Goal: Task Accomplishment & Management: Manage account settings

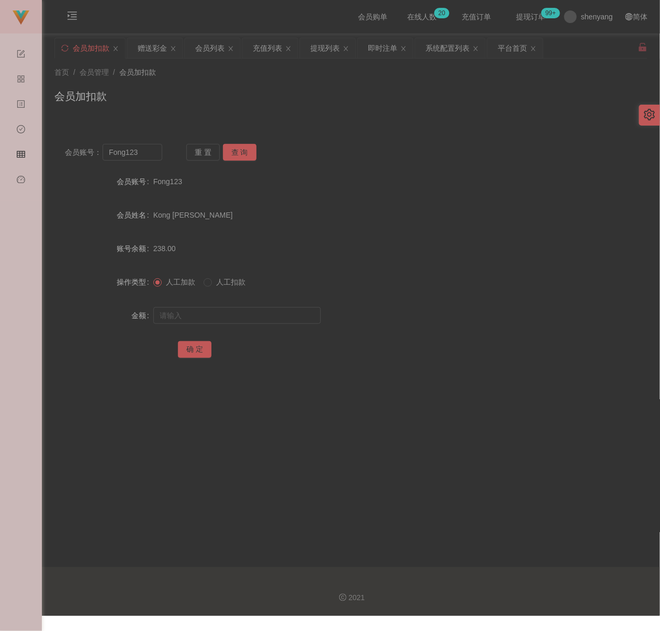
click at [433, 84] on div "首页 / 会员管理 / 会员加扣款 / 会员加扣款" at bounding box center [350, 90] width 593 height 46
click at [142, 149] on input "Fong123" at bounding box center [132, 152] width 59 height 17
paste input "Ashtay1304"
type input "Ashtay1304"
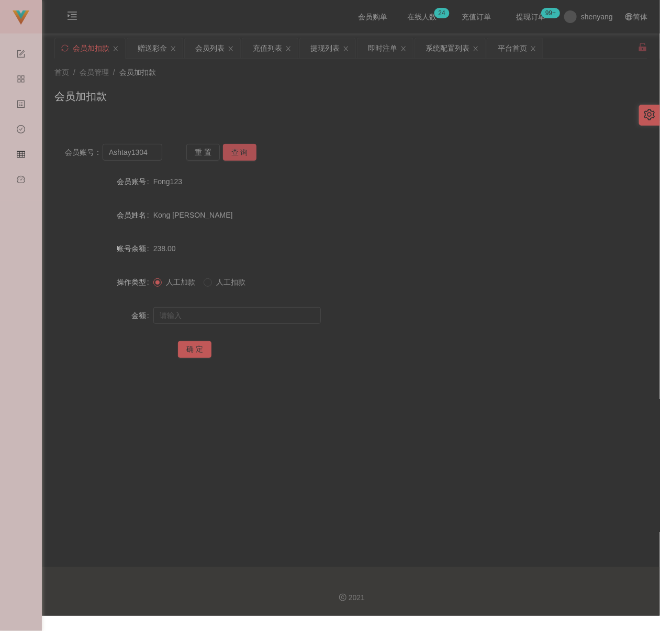
click at [237, 151] on button "查 询" at bounding box center [239, 152] width 33 height 17
click at [226, 311] on input "text" at bounding box center [236, 315] width 167 height 17
click at [217, 319] on input "text" at bounding box center [236, 315] width 167 height 17
paste input "5000"
type input "5000"
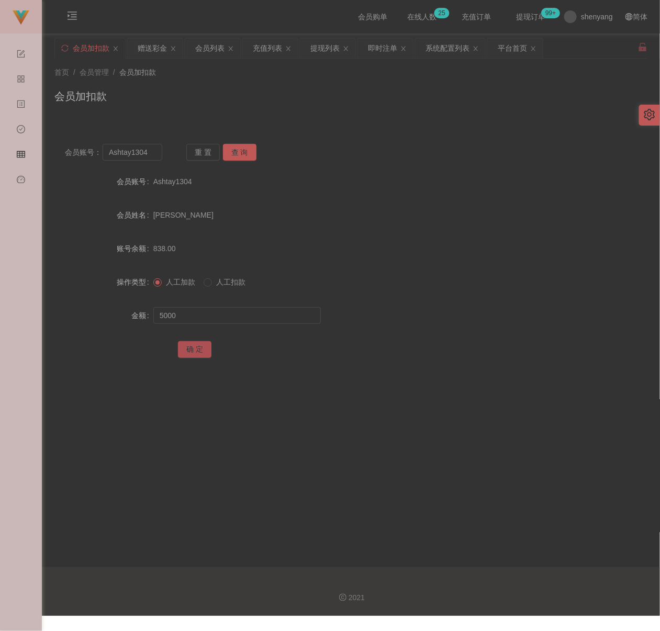
click at [201, 353] on button "确 定" at bounding box center [194, 349] width 33 height 17
click at [148, 150] on input "Ashtay1304" at bounding box center [132, 152] width 59 height 17
paste input "0163936638"
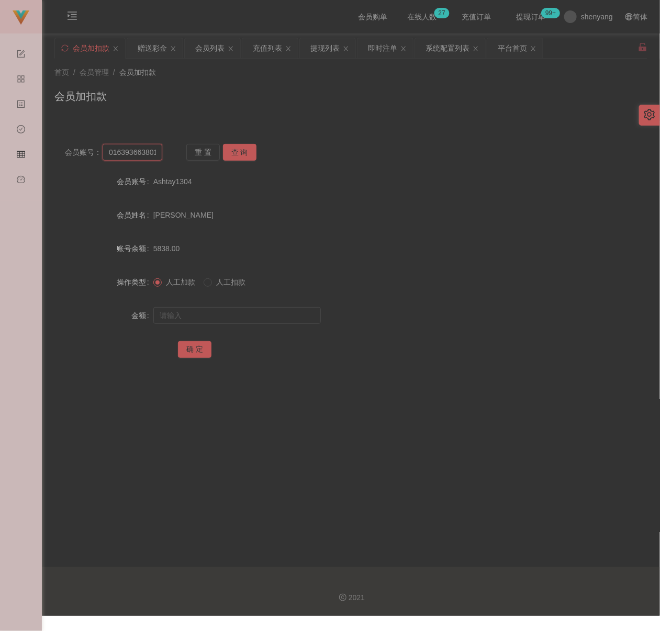
scroll to position [0, 33]
click at [132, 149] on input "01639366380163936638" at bounding box center [132, 152] width 59 height 17
paste input "text"
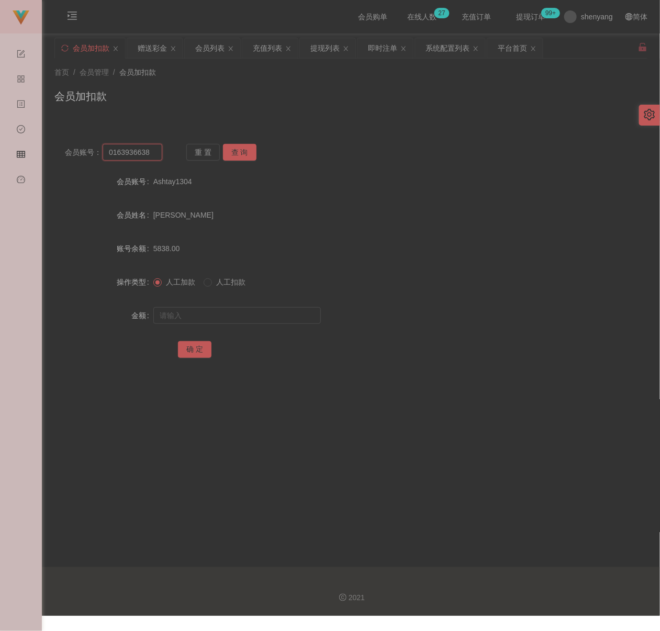
scroll to position [0, 0]
type input "0163936638"
click at [248, 151] on button "查 询" at bounding box center [239, 152] width 33 height 17
click at [229, 313] on input "text" at bounding box center [236, 315] width 167 height 17
type input "30"
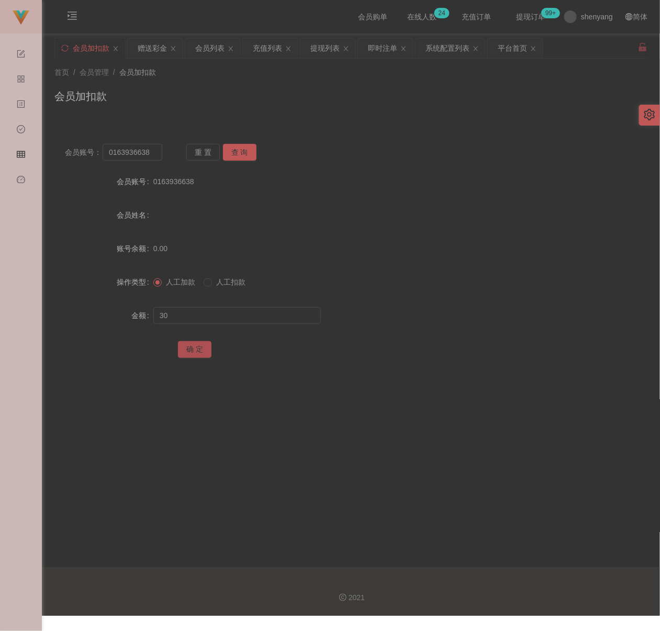
click at [198, 352] on button "确 定" at bounding box center [194, 349] width 33 height 17
click at [350, 95] on div "会员加扣款" at bounding box center [350, 100] width 593 height 24
click at [212, 49] on div "会员列表" at bounding box center [209, 48] width 29 height 20
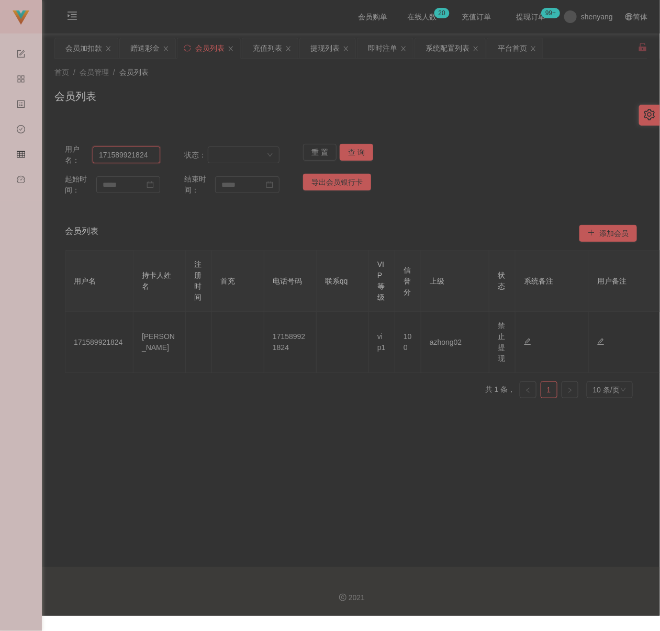
click at [148, 159] on input "171589921824" at bounding box center [126, 155] width 67 height 17
paste input "qingleeqqq"
type input "qingleeqqq"
click at [353, 157] on button "查 询" at bounding box center [356, 152] width 33 height 17
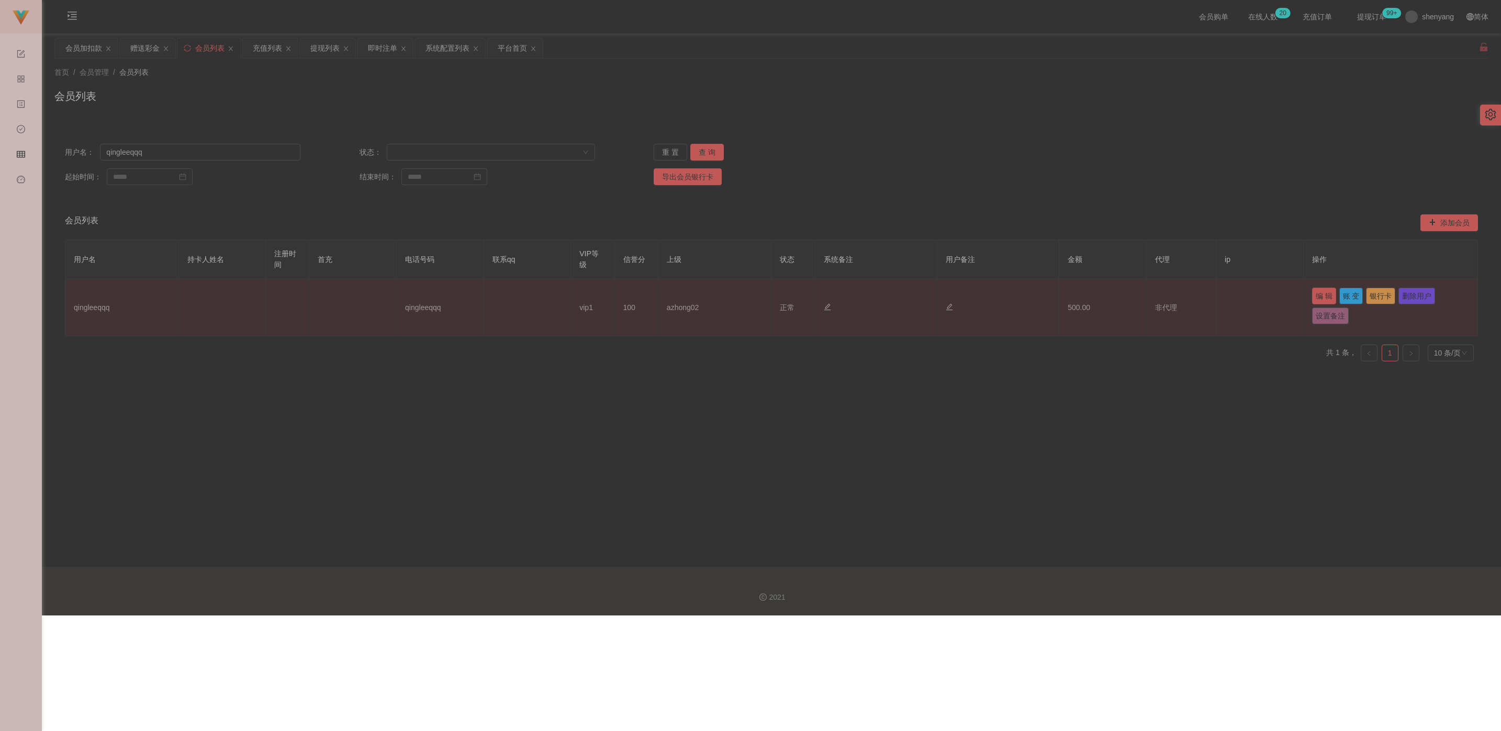
click at [659, 296] on button "编 辑" at bounding box center [1324, 296] width 24 height 17
type input "qingleeqqq"
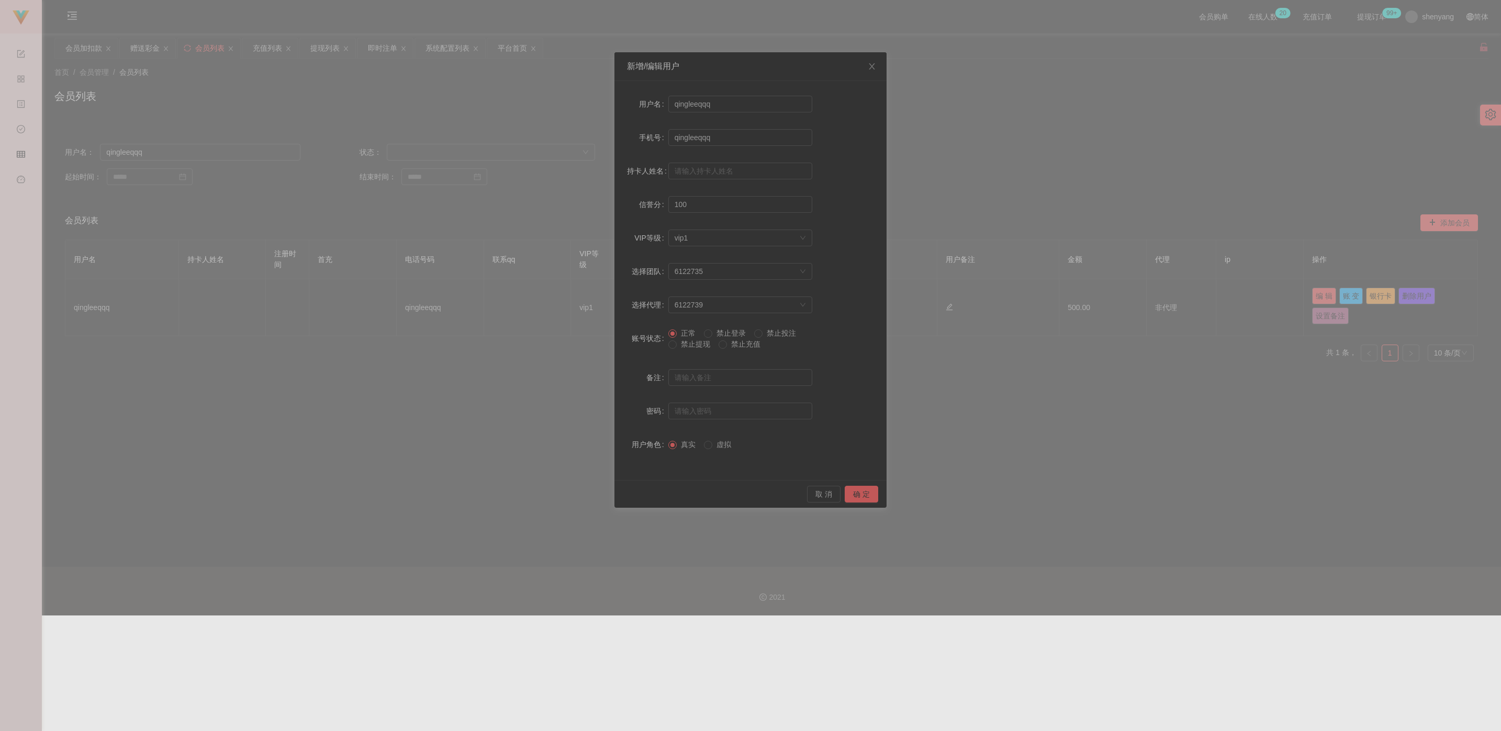
click at [659, 341] on span "禁止提现" at bounding box center [696, 344] width 38 height 8
click at [659, 496] on button "确 定" at bounding box center [860, 494] width 33 height 17
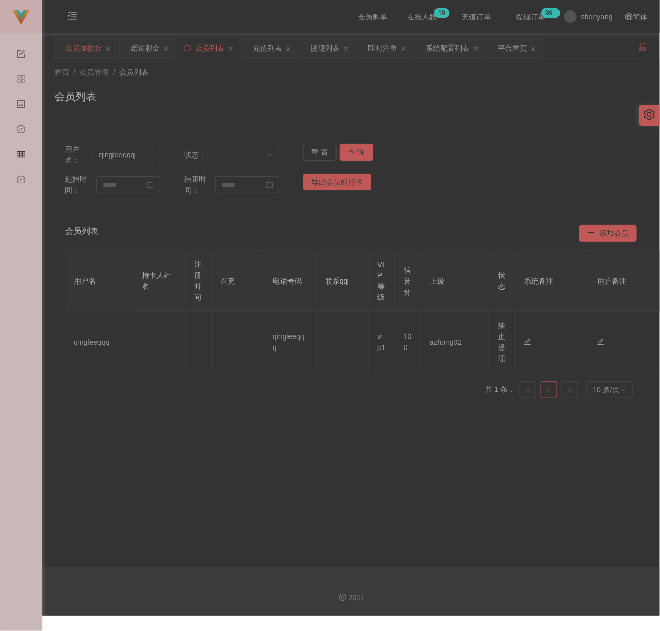
click at [82, 53] on div "会员加扣款" at bounding box center [83, 48] width 37 height 20
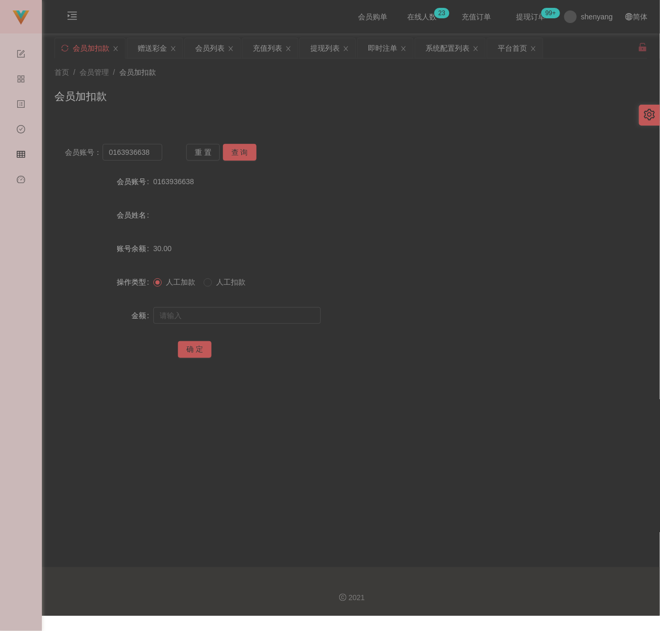
click at [257, 82] on div "首页 / 会员管理 / 会员加扣款 / 会员加扣款" at bounding box center [350, 90] width 593 height 46
click at [151, 151] on input "0163936638" at bounding box center [132, 152] width 59 height 17
click at [231, 153] on button "查 询" at bounding box center [239, 152] width 33 height 17
click at [204, 307] on input "text" at bounding box center [236, 315] width 167 height 17
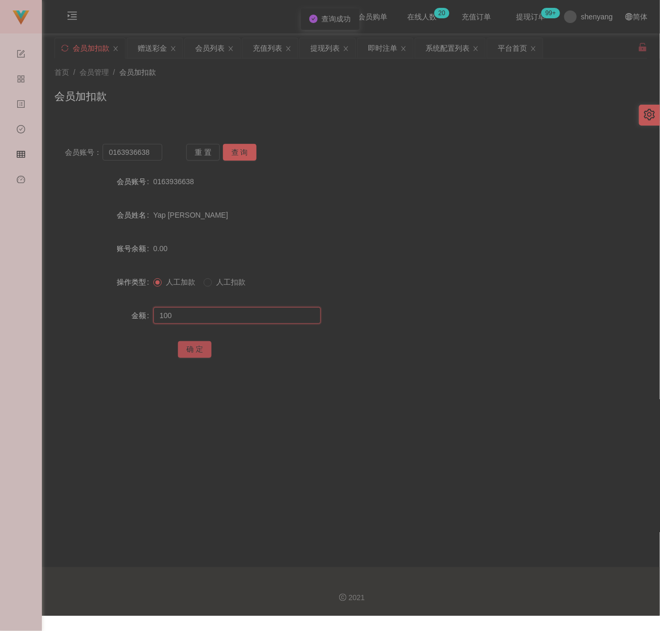
type input "100"
click at [195, 350] on button "确 定" at bounding box center [194, 349] width 33 height 17
click at [300, 86] on div "首页 / 会员管理 / 会员加扣款 / 会员加扣款" at bounding box center [350, 90] width 593 height 46
click at [267, 88] on div "会员加扣款" at bounding box center [350, 100] width 593 height 24
click at [151, 152] on input "0163936638" at bounding box center [132, 152] width 59 height 17
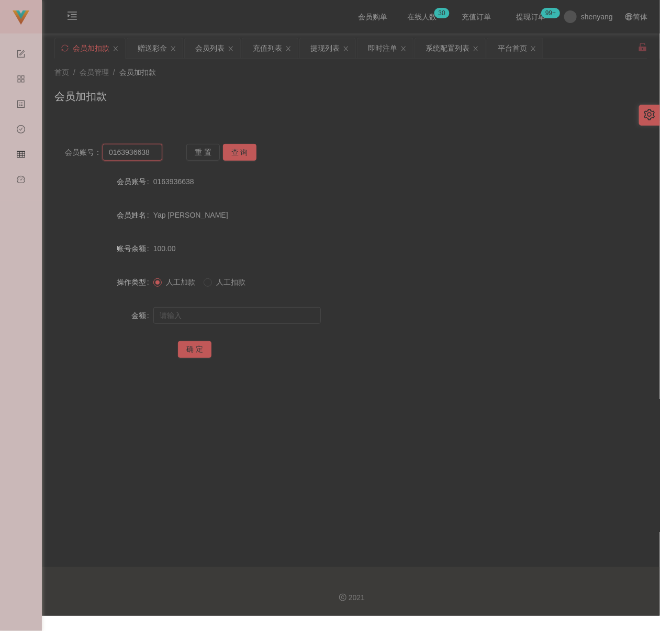
click at [151, 152] on input "0163936638" at bounding box center [132, 152] width 59 height 17
click at [250, 311] on input "text" at bounding box center [236, 315] width 167 height 17
paste input "[PERSON_NAME]"
type input "A"
click at [150, 154] on input "0163936638" at bounding box center [132, 152] width 59 height 17
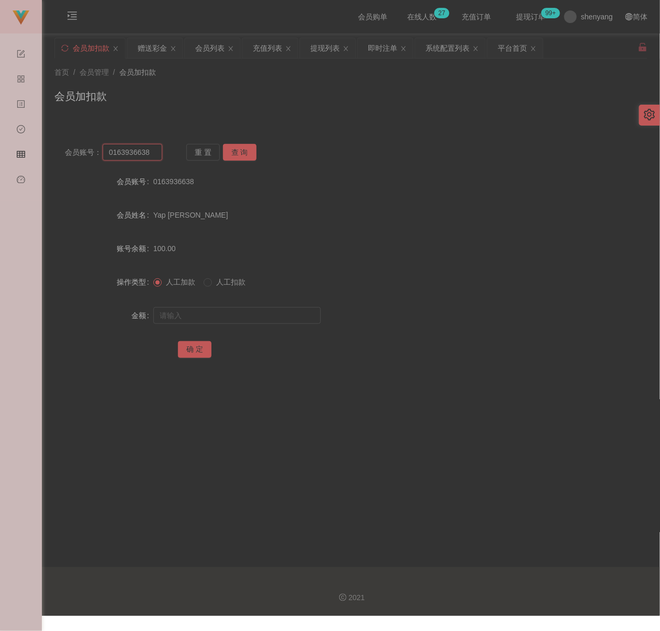
click at [150, 154] on input "0163936638" at bounding box center [132, 152] width 59 height 17
paste input "[PERSON_NAME]"
type input "[PERSON_NAME]"
click at [243, 152] on button "查 询" at bounding box center [239, 152] width 33 height 17
click at [232, 314] on input "text" at bounding box center [236, 315] width 167 height 17
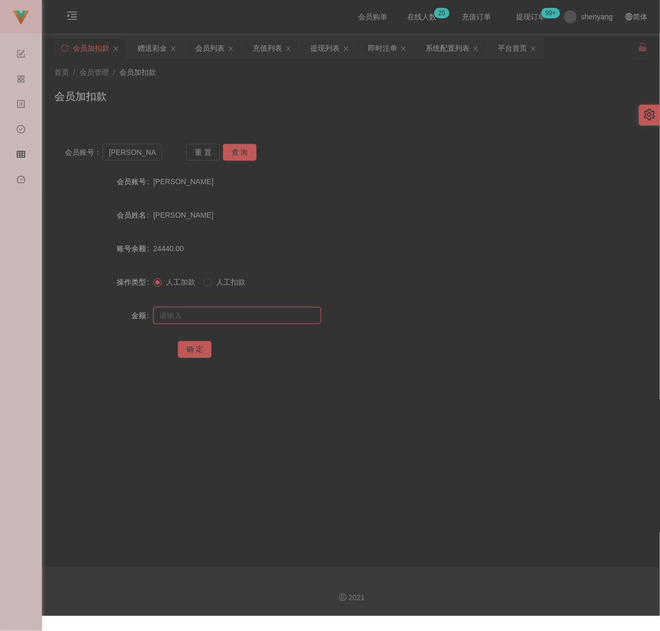
click at [201, 320] on input "text" at bounding box center [236, 315] width 167 height 17
paste input "30"
type input "30"
click at [198, 345] on button "确 定" at bounding box center [194, 349] width 33 height 17
click at [147, 151] on input "[PERSON_NAME]" at bounding box center [132, 152] width 59 height 17
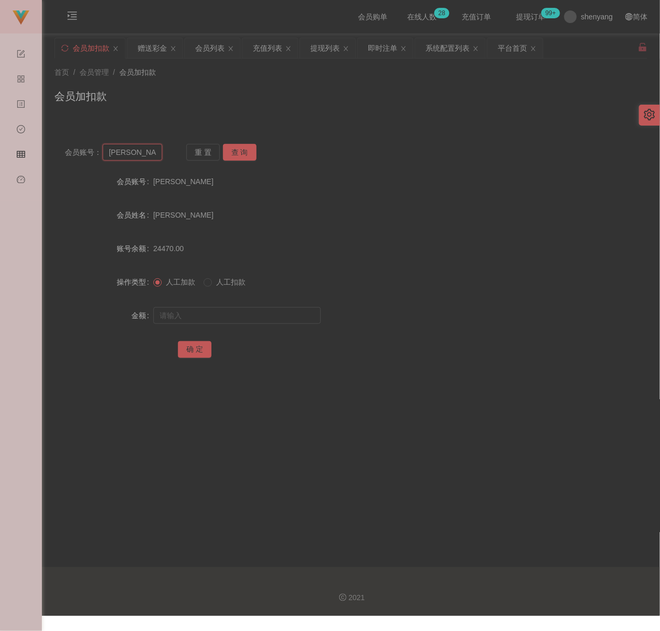
click at [147, 151] on input "[PERSON_NAME]" at bounding box center [132, 152] width 59 height 17
paste input "yookyook1234"
type input "yookyook1234"
click at [243, 156] on button "查 询" at bounding box center [239, 152] width 33 height 17
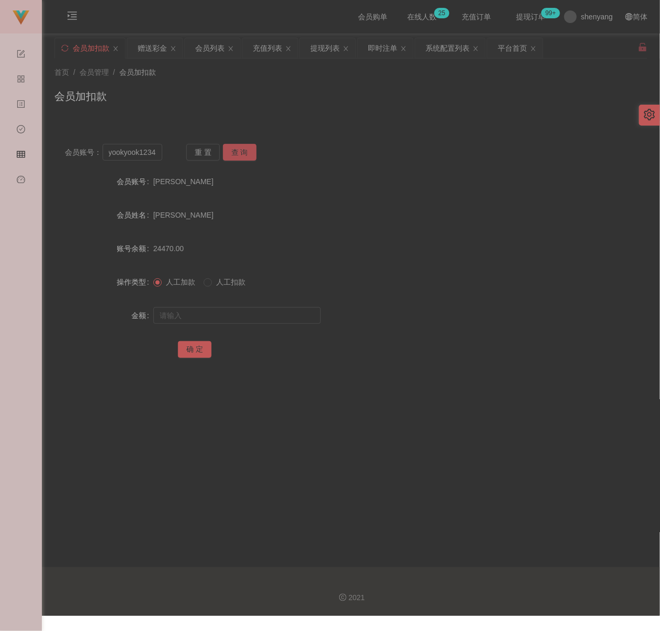
scroll to position [0, 0]
click at [250, 318] on input "text" at bounding box center [236, 315] width 167 height 17
click at [219, 312] on input "text" at bounding box center [236, 315] width 167 height 17
paste input "30"
type input "30"
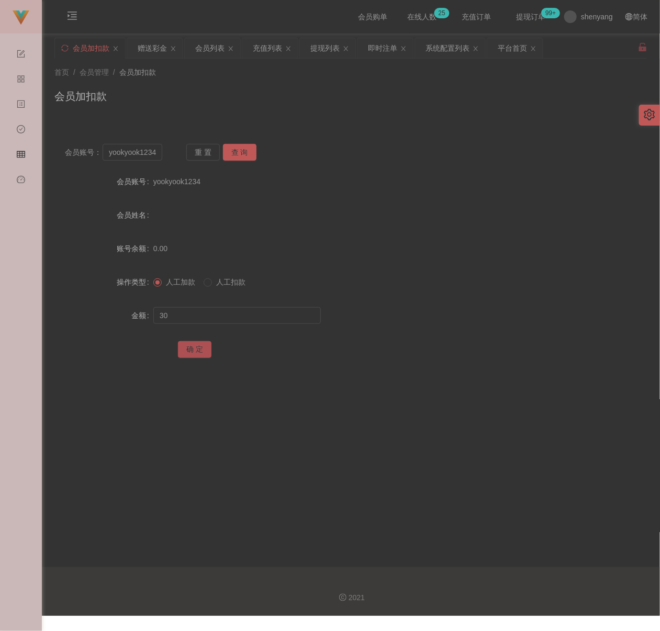
click at [192, 351] on button "确 定" at bounding box center [194, 349] width 33 height 17
click at [267, 84] on div "首页 / 会员管理 / 会员加扣款 / 会员加扣款" at bounding box center [350, 90] width 593 height 46
click at [135, 152] on input "yookyook1234" at bounding box center [132, 152] width 59 height 17
paste input "jn99"
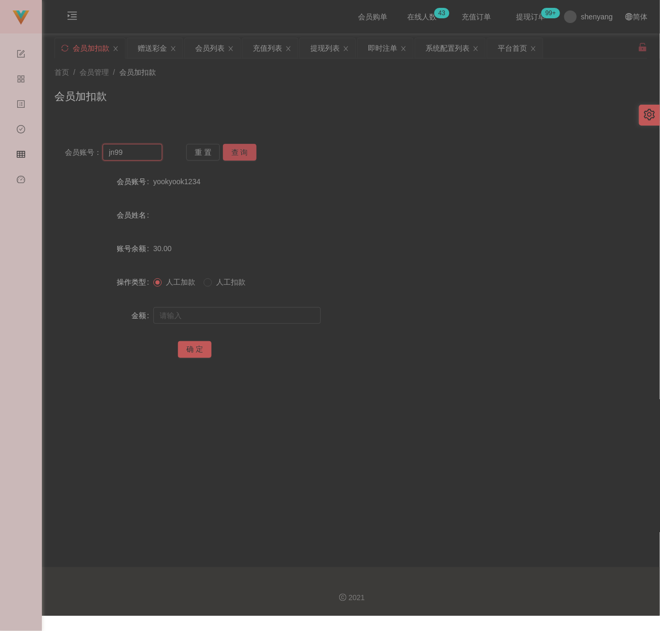
type input "jn99"
click at [233, 151] on button "查 询" at bounding box center [239, 152] width 33 height 17
click at [227, 317] on input "text" at bounding box center [236, 315] width 167 height 17
click at [247, 316] on input "text" at bounding box center [236, 315] width 167 height 17
paste input "30"
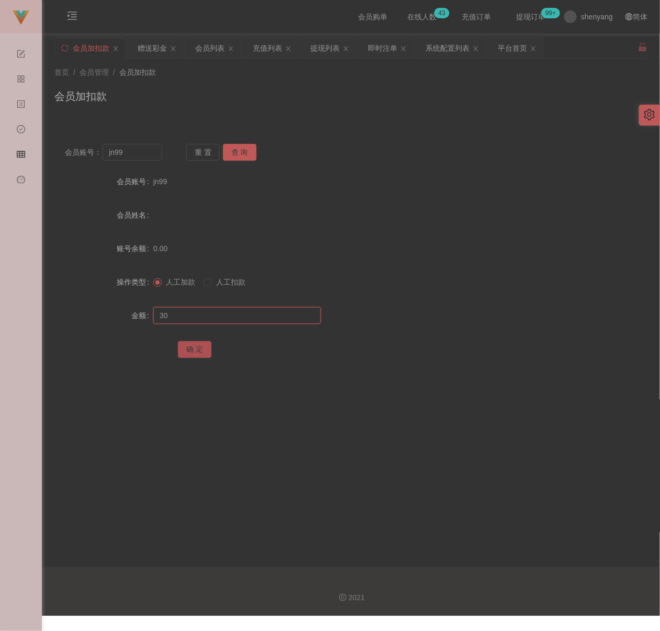
type input "30"
click at [204, 345] on button "确 定" at bounding box center [194, 349] width 33 height 17
click at [137, 155] on input "jn99" at bounding box center [132, 152] width 59 height 17
paste input "Xiner610"
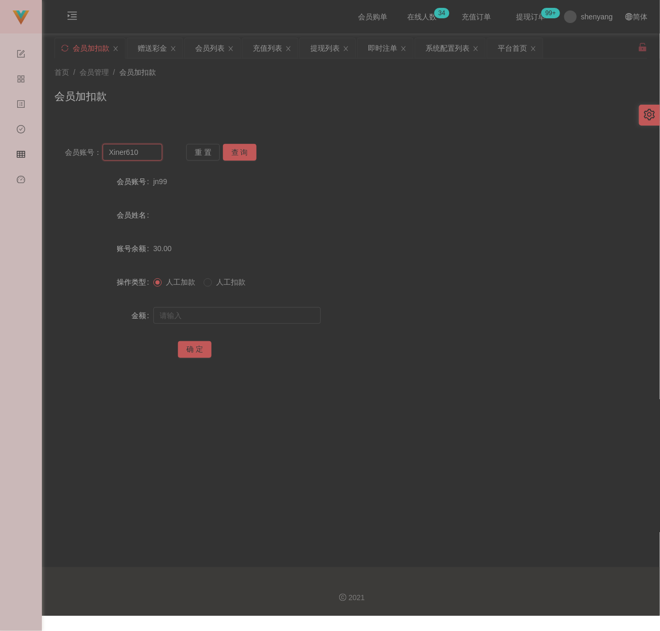
type input "Xiner610"
click at [234, 152] on button "查 询" at bounding box center [239, 152] width 33 height 17
click at [270, 318] on input "text" at bounding box center [236, 315] width 167 height 17
click at [276, 318] on input "text" at bounding box center [236, 315] width 167 height 17
paste input "30"
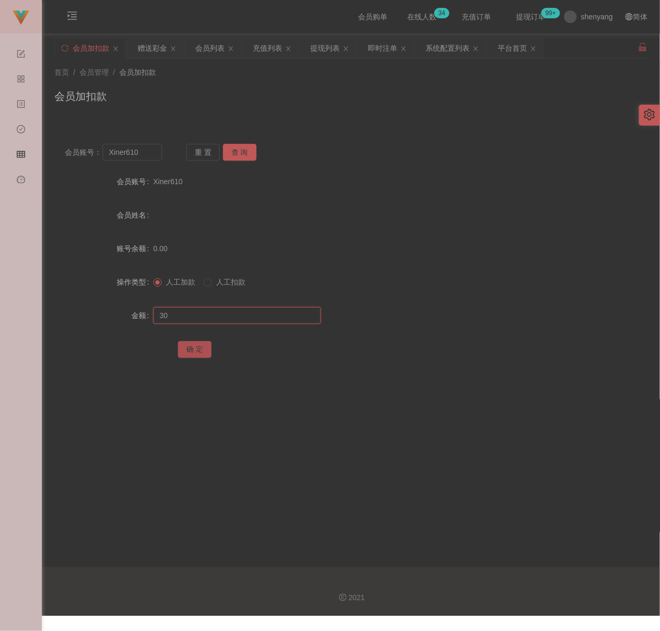
type input "30"
click at [198, 352] on button "确 定" at bounding box center [194, 349] width 33 height 17
click at [148, 151] on input "Xiner610" at bounding box center [132, 152] width 59 height 17
paste input "gowe951753"
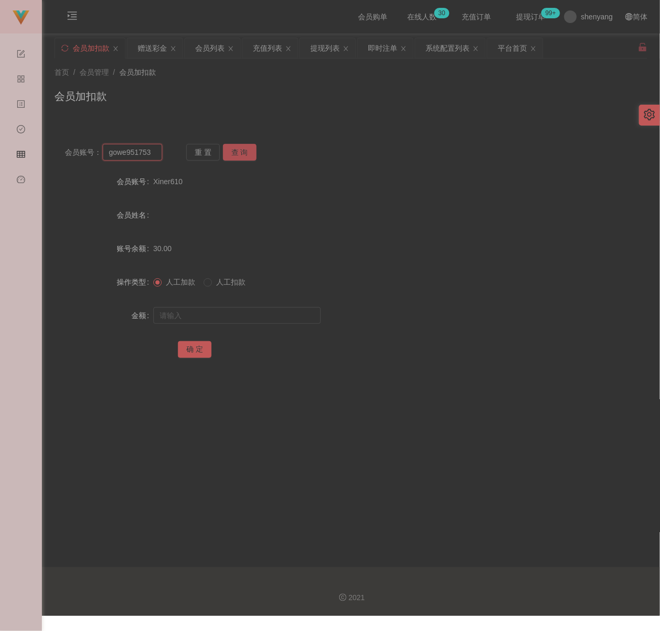
type input "gowe951753"
click at [239, 153] on button "查 询" at bounding box center [239, 152] width 33 height 17
click at [237, 311] on input "text" at bounding box center [236, 315] width 167 height 17
click at [266, 313] on input "text" at bounding box center [236, 315] width 167 height 17
paste input "30"
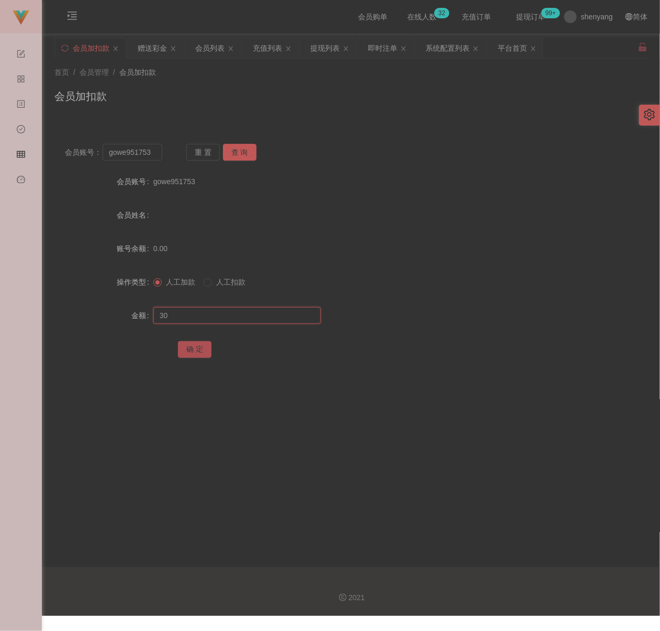
type input "30"
click at [185, 350] on button "确 定" at bounding box center [194, 349] width 33 height 17
click at [155, 153] on input "gowe951753" at bounding box center [132, 152] width 59 height 17
paste input "0172188678"
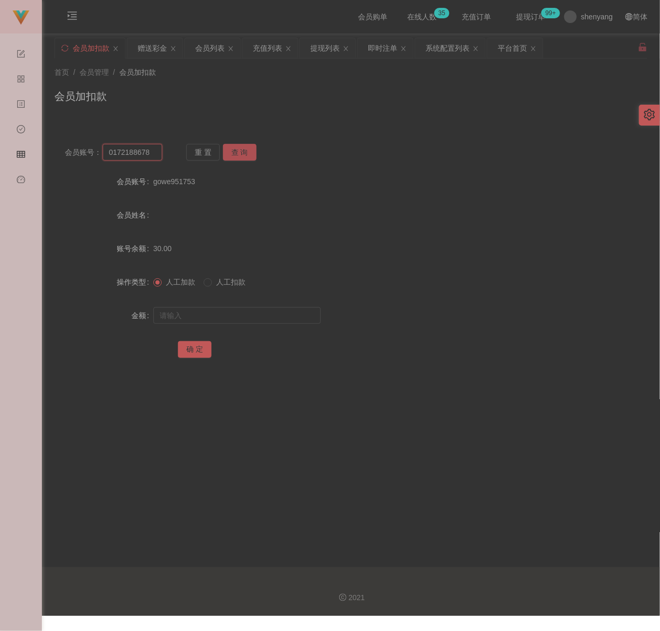
type input "0172188678"
click at [233, 154] on button "查 询" at bounding box center [239, 152] width 33 height 17
drag, startPoint x: 227, startPoint y: 312, endPoint x: 251, endPoint y: 314, distance: 24.7
click at [227, 312] on input "text" at bounding box center [236, 315] width 167 height 17
click at [253, 312] on input "text" at bounding box center [236, 315] width 167 height 17
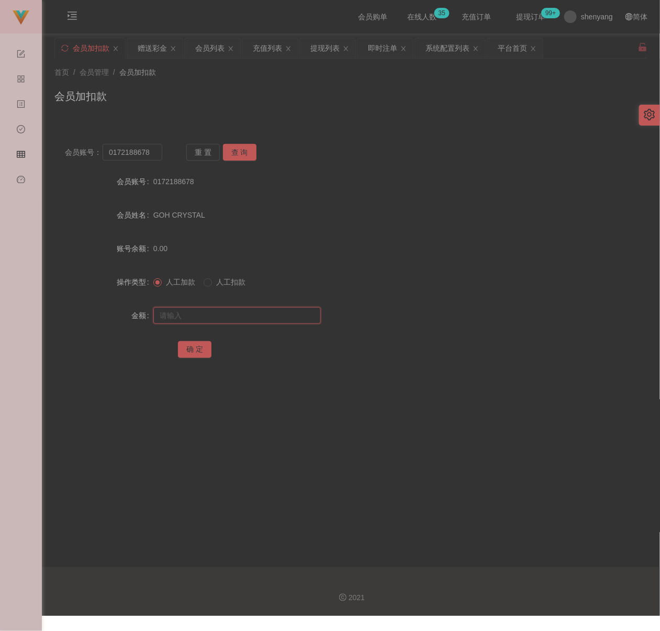
paste input "30"
type input "30"
click at [202, 347] on button "确 定" at bounding box center [194, 349] width 33 height 17
click at [150, 155] on input "0172188678" at bounding box center [132, 152] width 59 height 17
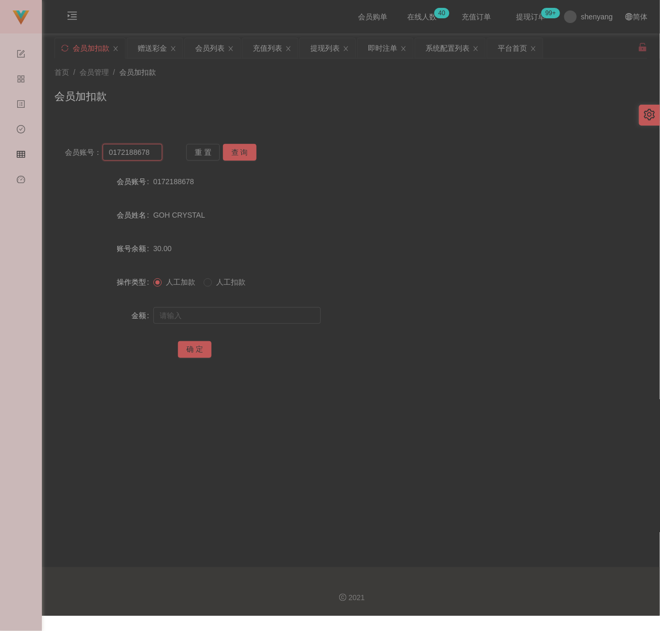
paste input "GINO553"
type input "GINO553"
click at [245, 151] on button "查 询" at bounding box center [239, 152] width 33 height 17
drag, startPoint x: 214, startPoint y: 317, endPoint x: 222, endPoint y: 318, distance: 7.9
click at [214, 317] on input "text" at bounding box center [236, 315] width 167 height 17
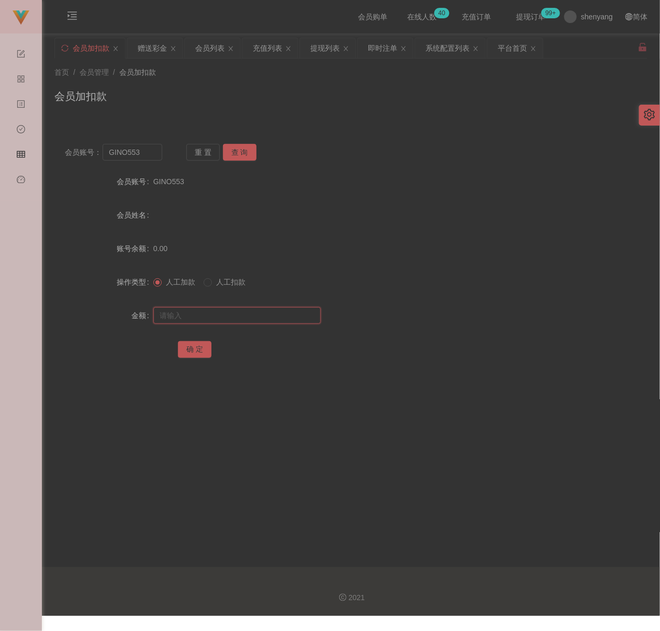
click at [277, 312] on input "text" at bounding box center [236, 315] width 167 height 17
paste input "30"
type input "30"
click at [199, 347] on button "确 定" at bounding box center [194, 349] width 33 height 17
click at [150, 155] on input "GINO553" at bounding box center [132, 152] width 59 height 17
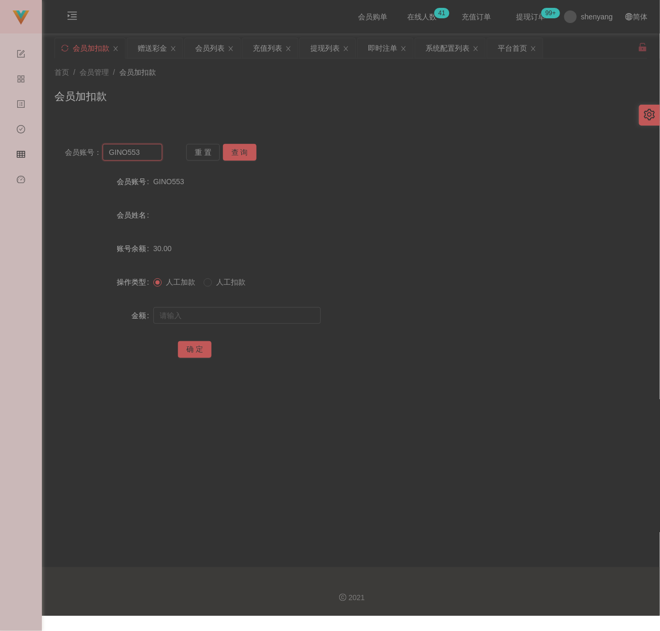
click at [150, 155] on input "GINO553" at bounding box center [132, 152] width 59 height 17
paste input "ws100687"
type input "ws100687"
click at [234, 145] on button "查 询" at bounding box center [239, 152] width 33 height 17
click at [231, 311] on input "text" at bounding box center [236, 315] width 167 height 17
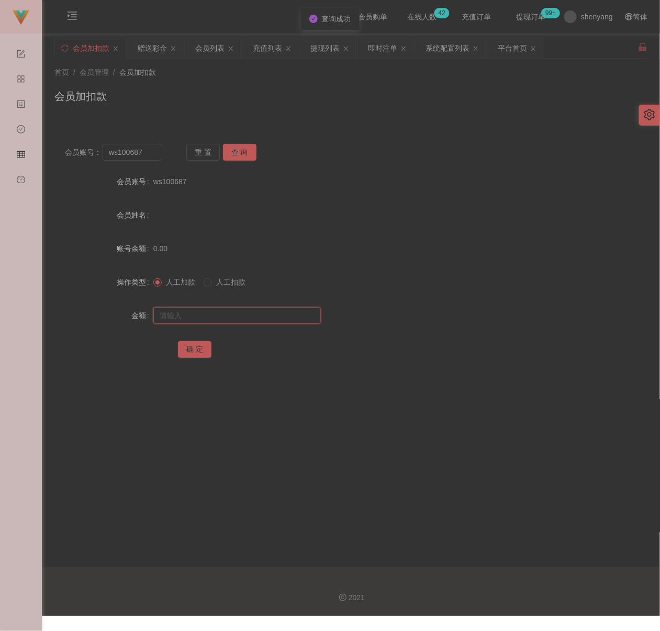
click at [269, 317] on input "text" at bounding box center [236, 315] width 167 height 17
paste input "30"
type input "30"
click at [197, 344] on button "确 定" at bounding box center [194, 349] width 33 height 17
click at [154, 151] on input "ws100687" at bounding box center [132, 152] width 59 height 17
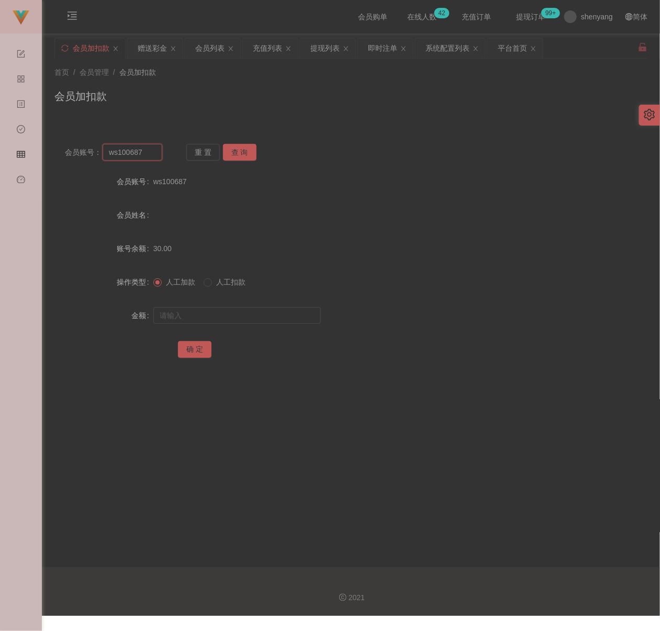
click at [154, 151] on input "ws100687" at bounding box center [132, 152] width 59 height 17
paste input "131312491743"
type input "131312491743"
click at [233, 154] on button "查 询" at bounding box center [239, 152] width 33 height 17
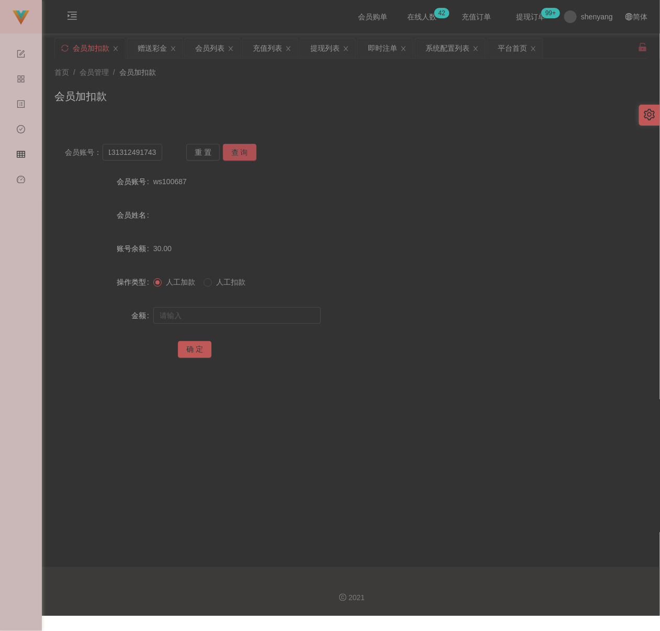
scroll to position [0, 0]
click at [231, 313] on input "text" at bounding box center [236, 315] width 167 height 17
click at [239, 319] on input "text" at bounding box center [236, 315] width 167 height 17
paste input "30"
type input "30"
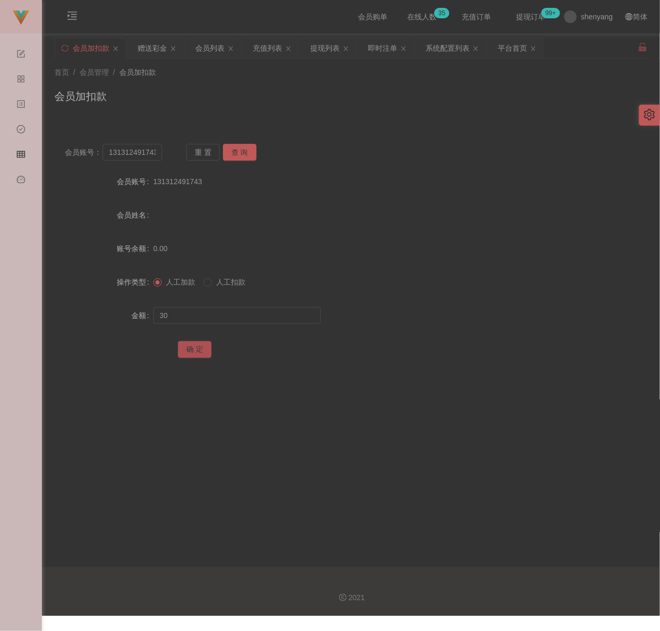
drag, startPoint x: 194, startPoint y: 352, endPoint x: 201, endPoint y: 352, distance: 7.3
click at [194, 352] on button "确 定" at bounding box center [194, 349] width 33 height 17
click at [149, 152] on input "131312491743" at bounding box center [132, 152] width 59 height 17
paste input "0186615255"
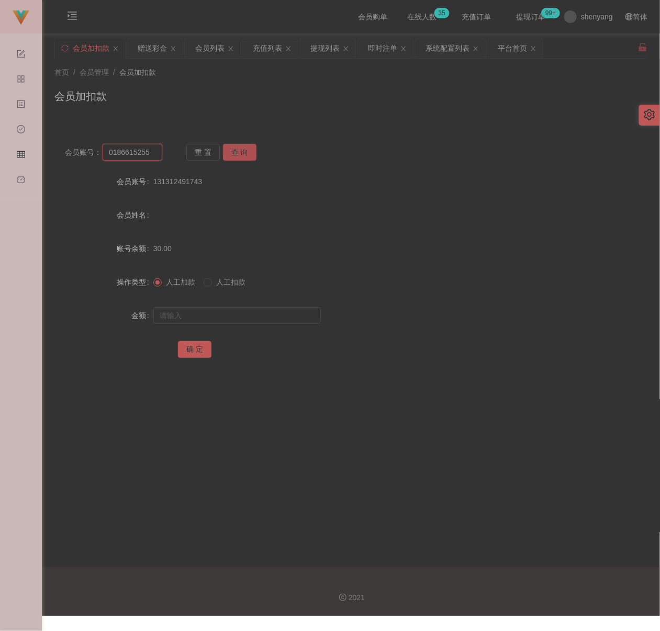
type input "0186615255"
click at [241, 154] on button "查 询" at bounding box center [239, 152] width 33 height 17
click at [234, 314] on input "text" at bounding box center [236, 315] width 167 height 17
click at [256, 319] on input "text" at bounding box center [236, 315] width 167 height 17
paste input "30"
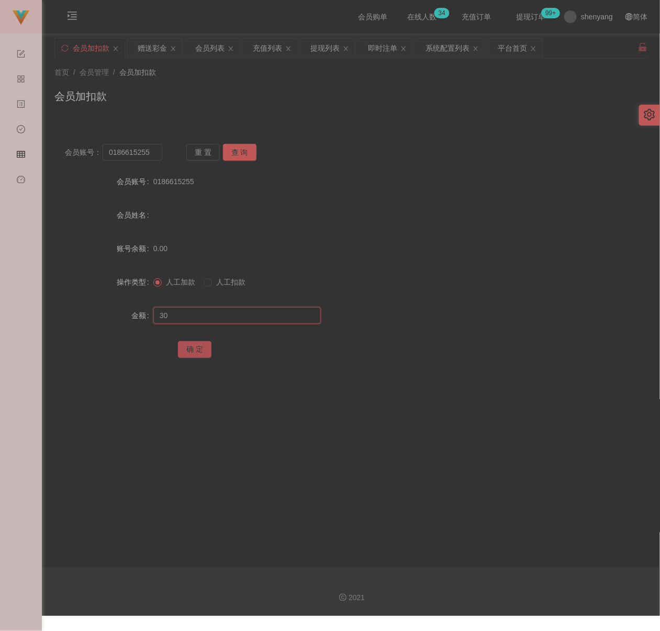
type input "30"
click at [199, 354] on button "确 定" at bounding box center [194, 349] width 33 height 17
click at [156, 154] on input "0186615255" at bounding box center [132, 152] width 59 height 17
paste input "jang8080"
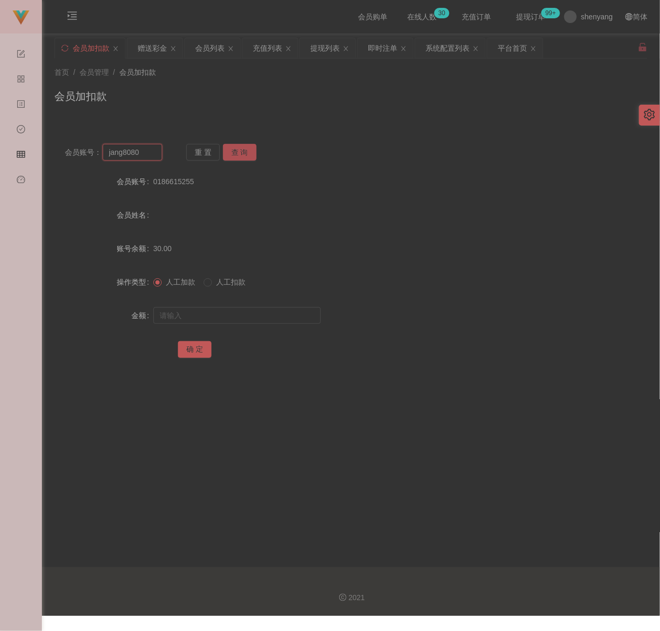
type input "jang8080"
click at [242, 155] on button "查 询" at bounding box center [239, 152] width 33 height 17
click at [228, 318] on input "text" at bounding box center [236, 315] width 167 height 17
click at [244, 311] on input "text" at bounding box center [236, 315] width 167 height 17
paste input "30"
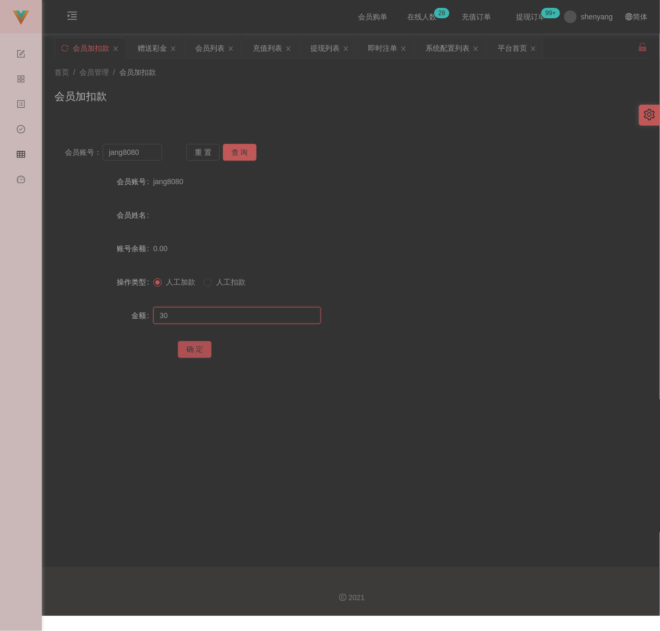
type input "30"
drag, startPoint x: 187, startPoint y: 349, endPoint x: 198, endPoint y: 349, distance: 11.0
click at [187, 349] on button "确 定" at bounding box center [194, 349] width 33 height 17
click at [156, 148] on input "jang8080" at bounding box center [132, 152] width 59 height 17
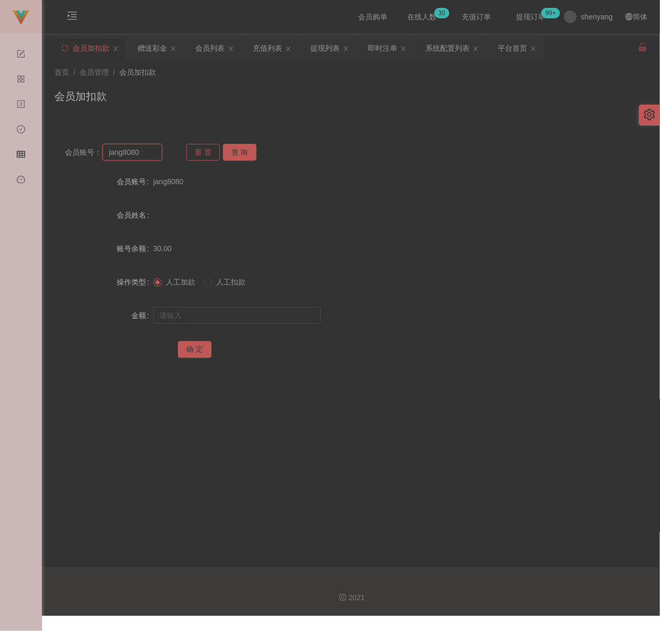
paste input "017537672"
type input "017537672"
click at [234, 150] on button "查 询" at bounding box center [239, 152] width 33 height 17
click at [225, 316] on input "text" at bounding box center [236, 315] width 167 height 17
click at [255, 313] on input "text" at bounding box center [236, 315] width 167 height 17
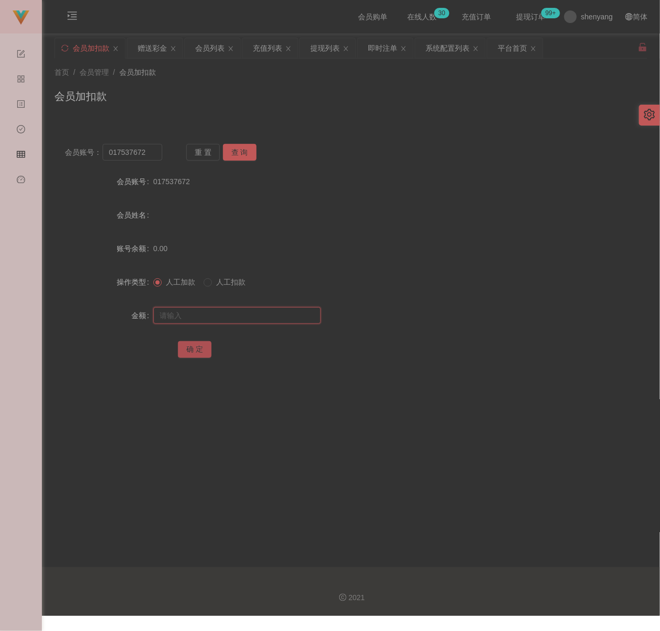
paste input "30"
type input "30"
drag, startPoint x: 190, startPoint y: 349, endPoint x: 202, endPoint y: 348, distance: 12.0
click at [190, 349] on button "确 定" at bounding box center [194, 349] width 33 height 17
click at [155, 150] on input "017537672" at bounding box center [132, 152] width 59 height 17
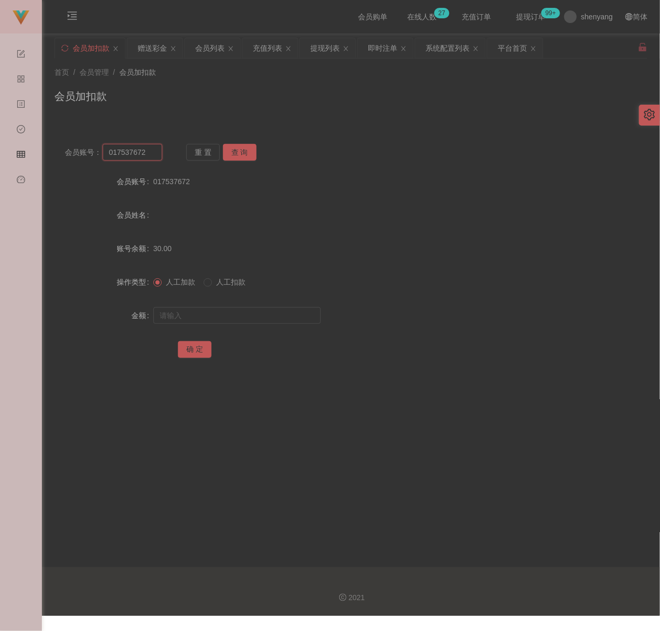
click at [155, 150] on input "017537672" at bounding box center [132, 152] width 59 height 17
paste input "Jinx0"
type input "Jinx02"
click at [239, 151] on button "查 询" at bounding box center [239, 152] width 33 height 17
drag, startPoint x: 242, startPoint y: 314, endPoint x: 265, endPoint y: 314, distance: 23.0
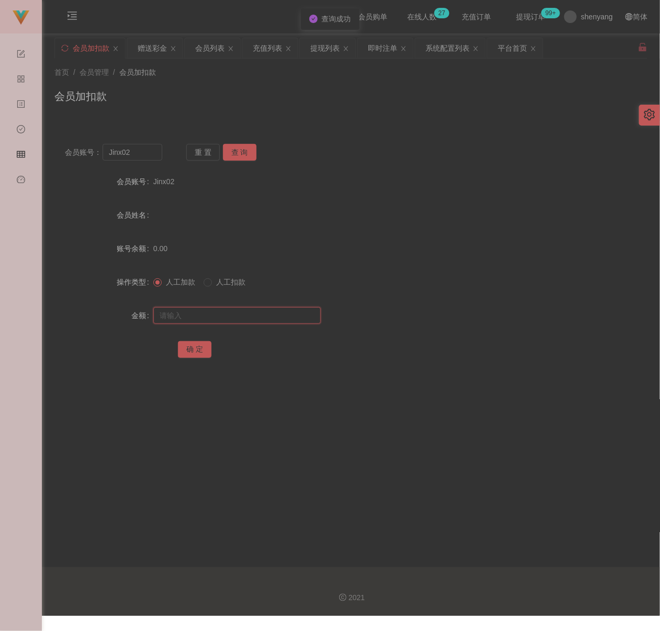
click at [244, 314] on input "text" at bounding box center [236, 315] width 167 height 17
click at [297, 316] on input "text" at bounding box center [236, 315] width 167 height 17
paste input "30"
type input "30"
click at [196, 350] on button "确 定" at bounding box center [194, 349] width 33 height 17
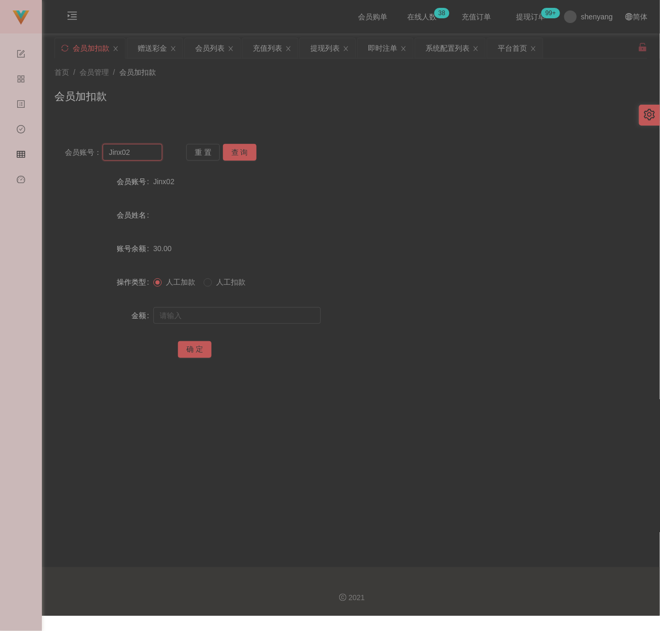
click at [148, 154] on input "Jinx02" at bounding box center [132, 152] width 59 height 17
paste input "qq123"
type input "qq123"
click at [239, 151] on button "查 询" at bounding box center [239, 152] width 33 height 17
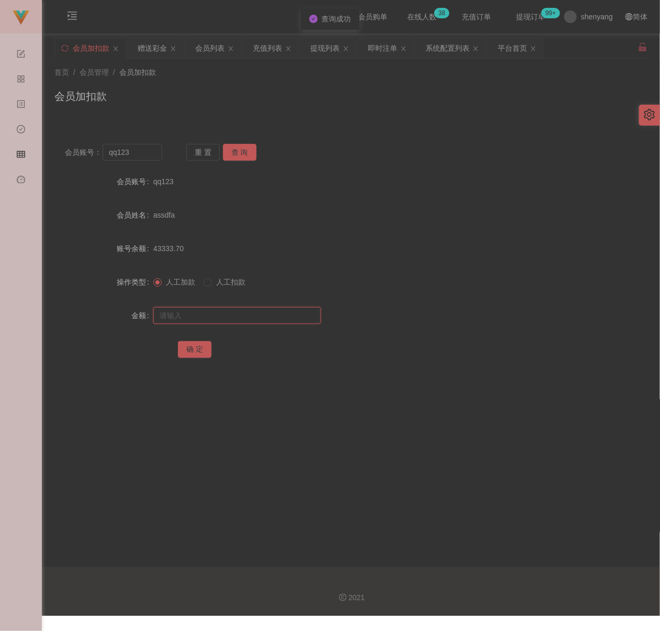
click at [220, 320] on input "text" at bounding box center [236, 315] width 167 height 17
click at [256, 317] on input "text" at bounding box center [236, 315] width 167 height 17
paste input "30"
type input "30"
click at [197, 350] on button "确 定" at bounding box center [194, 349] width 33 height 17
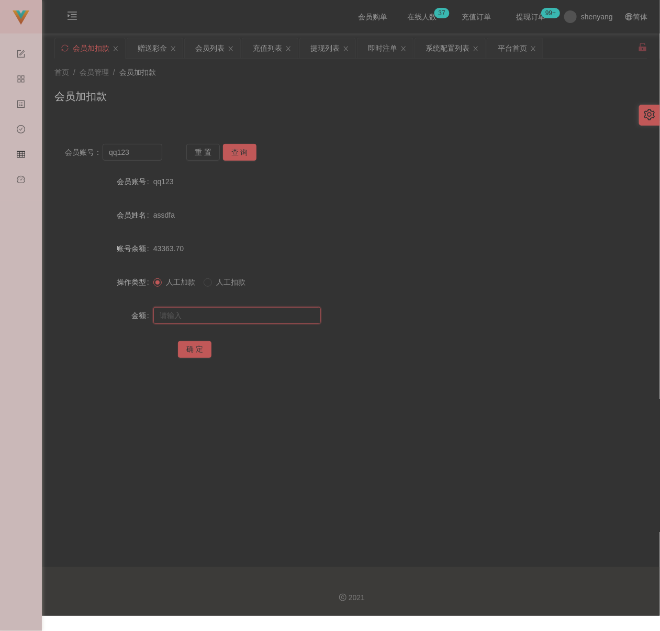
click at [214, 317] on input "text" at bounding box center [236, 315] width 167 height 17
paste input "30"
type input "30"
click at [195, 347] on button "确 定" at bounding box center [194, 349] width 33 height 17
click at [140, 148] on input "qq123" at bounding box center [132, 152] width 59 height 17
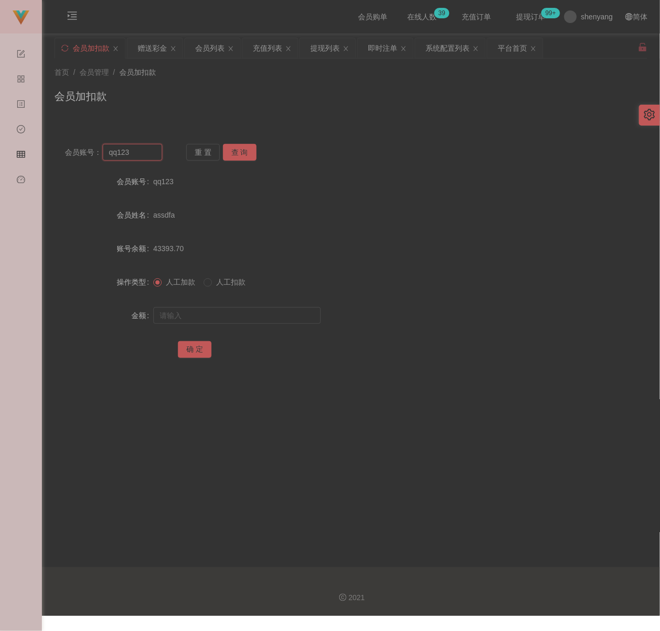
click at [140, 148] on input "qq123" at bounding box center [132, 152] width 59 height 17
paste input "140303932334"
type input "140303932334"
click at [234, 151] on button "查 询" at bounding box center [239, 152] width 33 height 17
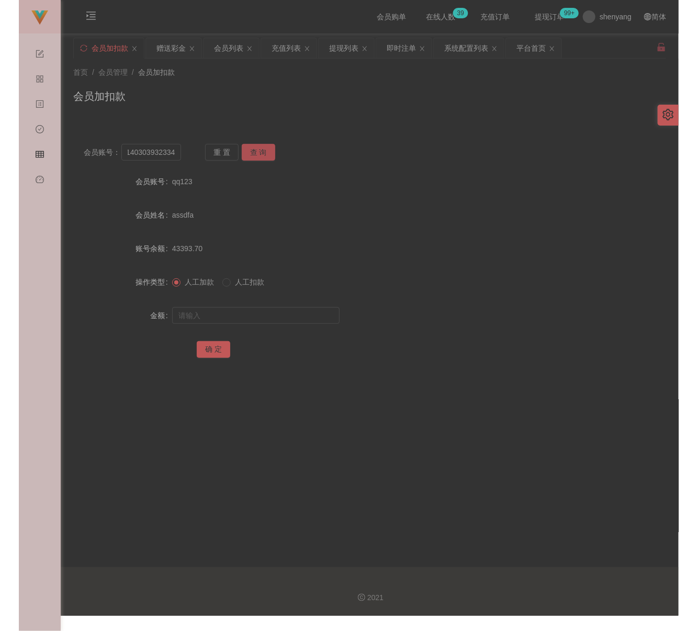
scroll to position [0, 0]
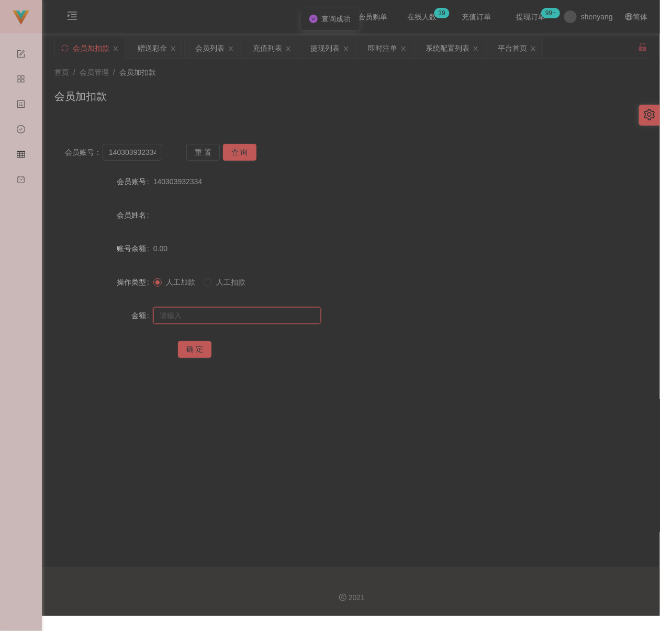
click at [218, 309] on input "text" at bounding box center [236, 315] width 167 height 17
type input "30"
click at [201, 354] on button "确 定" at bounding box center [194, 349] width 33 height 17
click at [129, 152] on input "140303932334" at bounding box center [132, 152] width 59 height 17
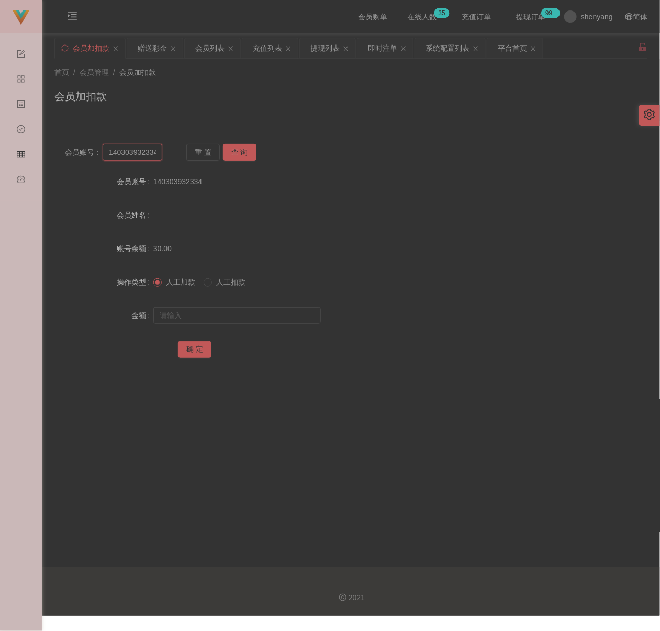
paste input "qq123"
type input "qq123"
click at [242, 151] on button "查 询" at bounding box center [239, 152] width 33 height 17
click at [233, 312] on input "text" at bounding box center [236, 315] width 167 height 17
click at [279, 316] on input "text" at bounding box center [236, 315] width 167 height 17
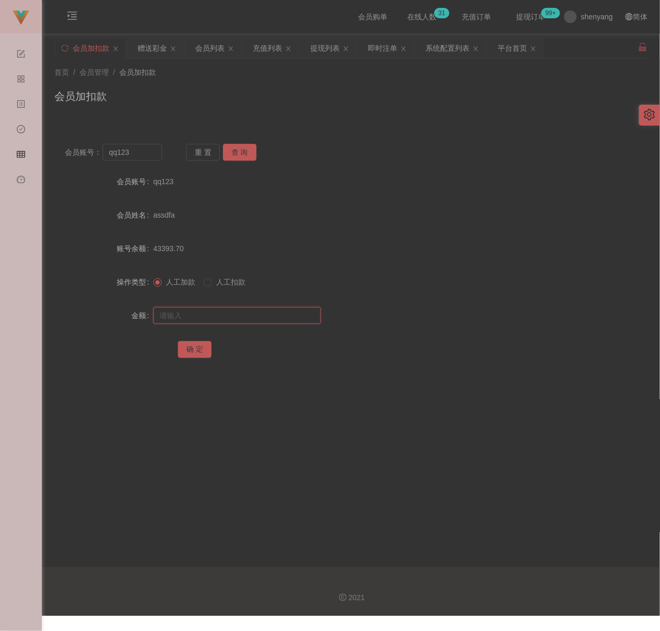
paste input "30"
type input "30"
click at [190, 346] on button "确 定" at bounding box center [194, 349] width 33 height 17
click at [138, 150] on input "qq123" at bounding box center [132, 152] width 59 height 17
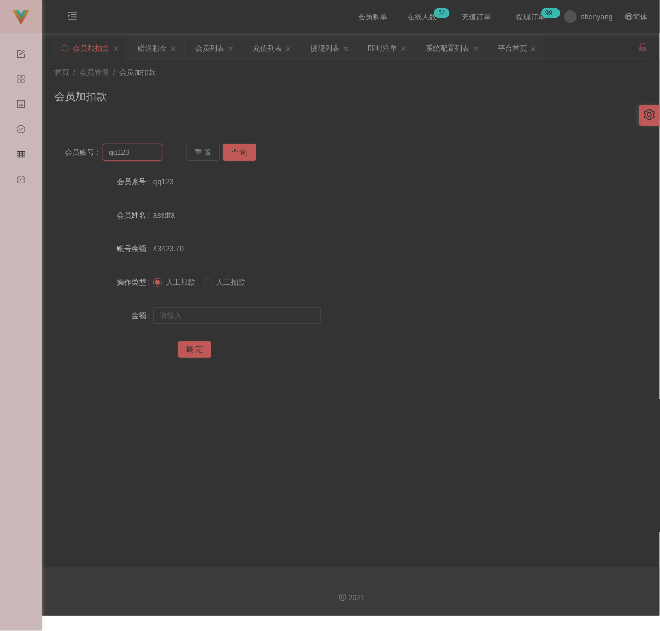
paste input "Shahruk37"
type input "Shahruk37"
click at [251, 146] on button "查 询" at bounding box center [239, 152] width 33 height 17
click at [244, 322] on input "text" at bounding box center [236, 315] width 167 height 17
click at [211, 313] on input "text" at bounding box center [236, 315] width 167 height 17
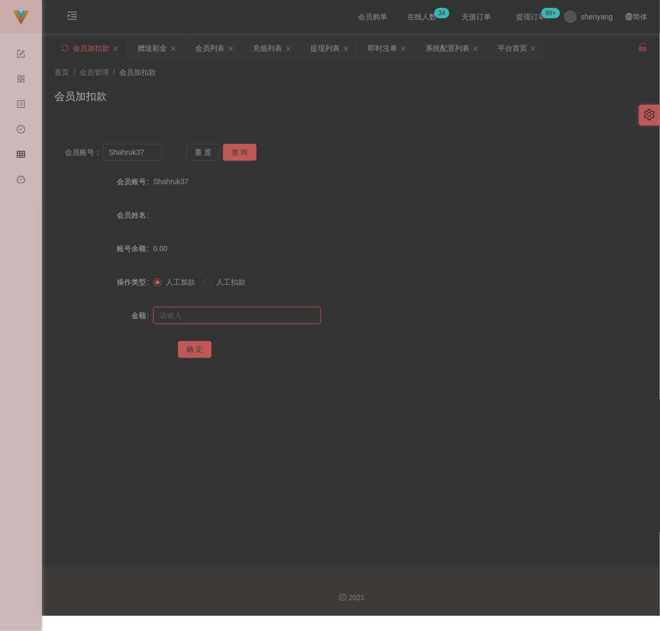
paste input "30"
type input "30"
click at [192, 346] on button "确 定" at bounding box center [194, 349] width 33 height 17
click at [148, 154] on input "Shahruk37" at bounding box center [132, 152] width 59 height 17
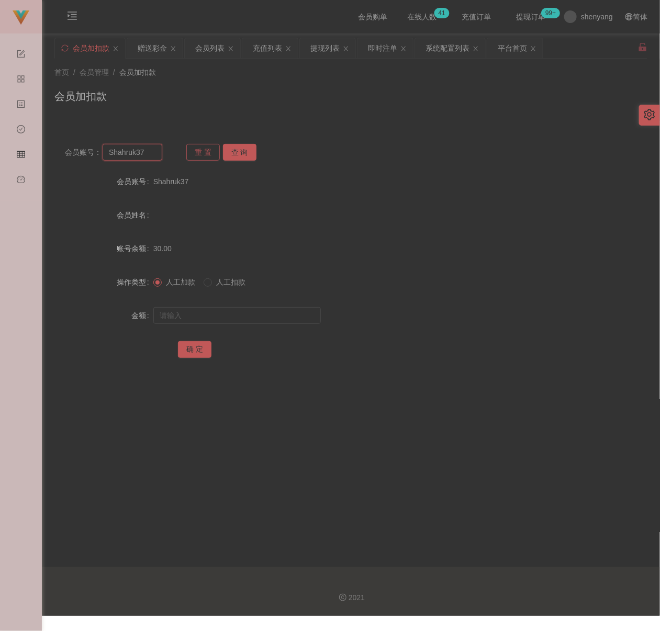
paste input "qq123"
type input "qq123"
click at [234, 144] on button "查 询" at bounding box center [239, 152] width 33 height 17
click at [236, 308] on input "text" at bounding box center [236, 315] width 167 height 17
type input "30"
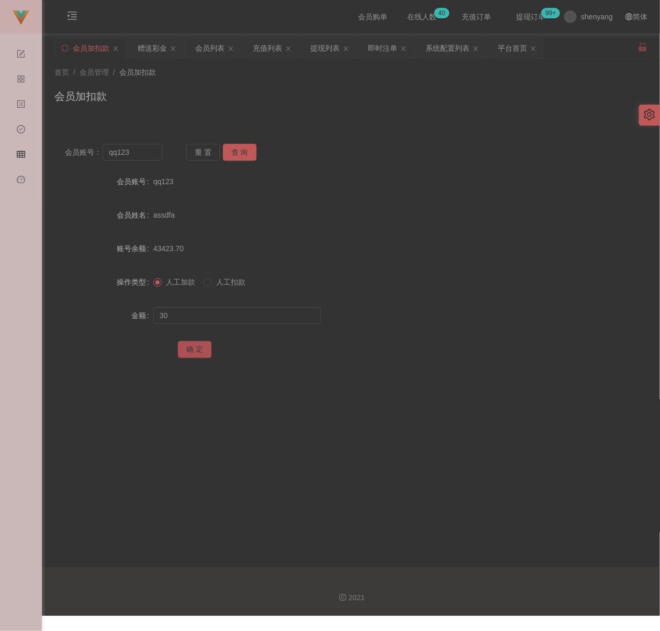
click at [196, 354] on button "确 定" at bounding box center [194, 349] width 33 height 17
click at [151, 154] on input "qq123" at bounding box center [132, 152] width 59 height 17
click at [248, 151] on button "查 询" at bounding box center [239, 152] width 33 height 17
click at [234, 316] on input "text" at bounding box center [236, 315] width 167 height 17
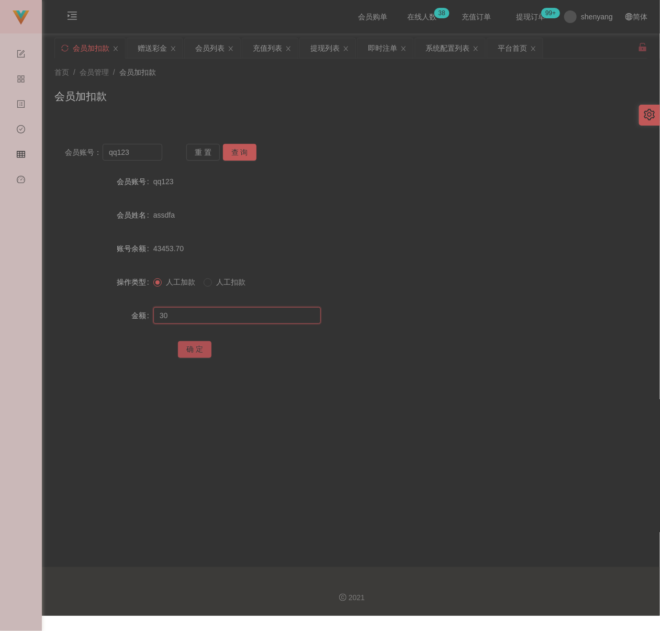
type input "30"
click at [198, 346] on button "确 定" at bounding box center [194, 349] width 33 height 17
click at [136, 154] on input "qq123" at bounding box center [132, 152] width 59 height 17
paste input "0176016564"
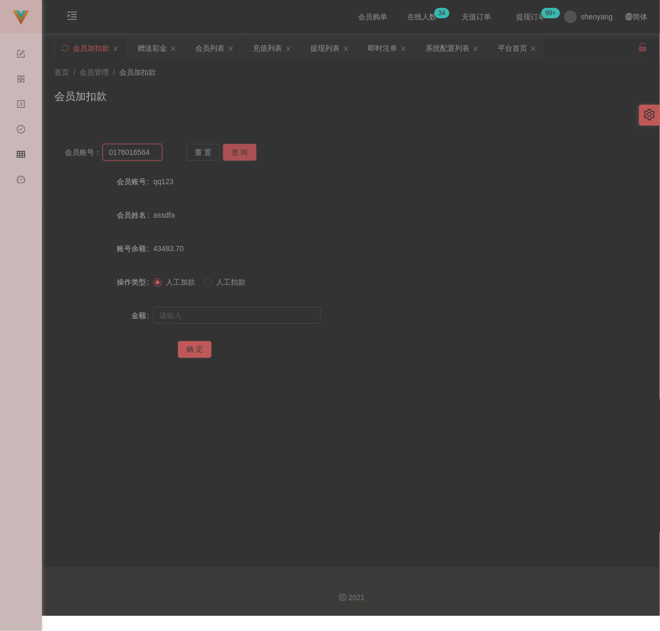
type input "0176016564"
drag, startPoint x: 239, startPoint y: 154, endPoint x: 233, endPoint y: 164, distance: 11.8
click at [239, 154] on button "查 询" at bounding box center [239, 152] width 33 height 17
click at [228, 316] on input "text" at bounding box center [236, 315] width 167 height 17
type input "30"
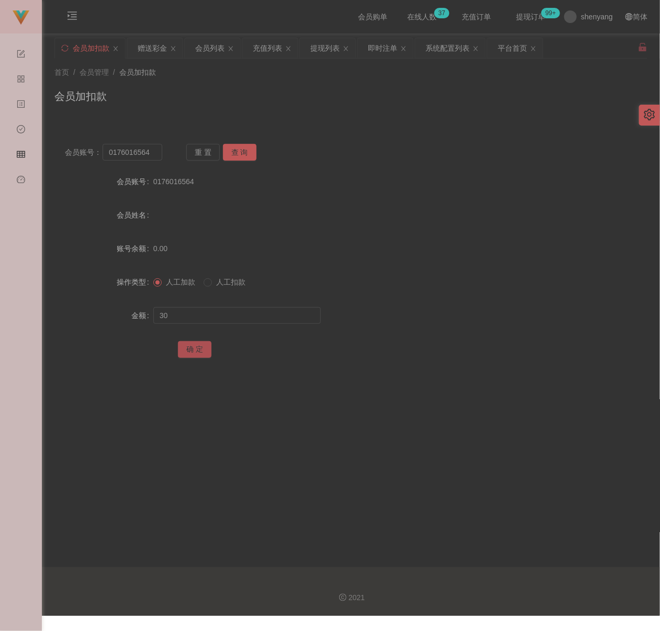
click at [204, 347] on button "确 定" at bounding box center [194, 349] width 33 height 17
click at [142, 150] on input "0176016564" at bounding box center [132, 152] width 59 height 17
paste input "Charnaine"
type input "Charnaine"
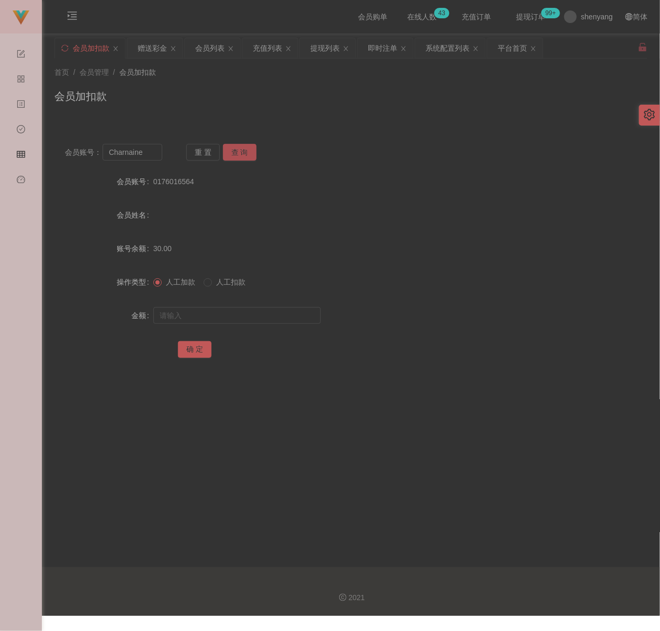
click at [248, 144] on button "查 询" at bounding box center [239, 152] width 33 height 17
drag, startPoint x: 228, startPoint y: 320, endPoint x: 240, endPoint y: 322, distance: 12.7
click at [228, 320] on input "text" at bounding box center [236, 315] width 167 height 17
click at [251, 317] on input "text" at bounding box center [236, 315] width 167 height 17
paste input "30"
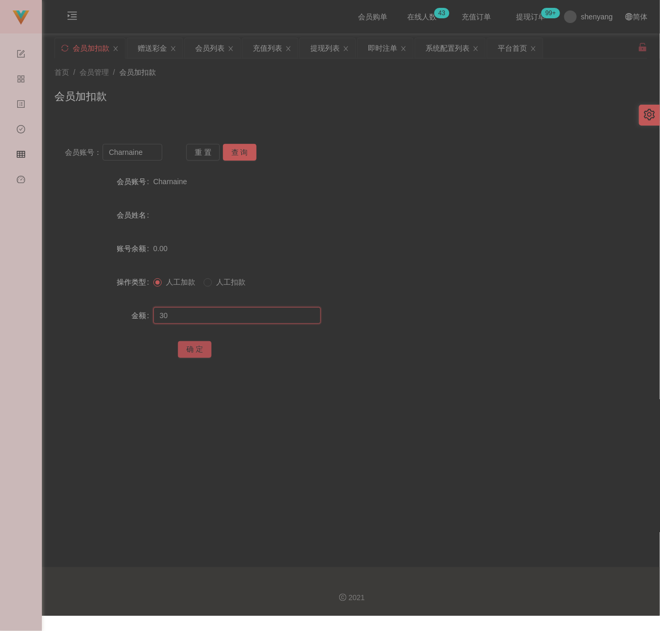
type input "30"
click at [199, 342] on button "确 定" at bounding box center [194, 349] width 33 height 17
click at [149, 151] on input "Charnaine" at bounding box center [132, 152] width 59 height 17
paste input "Gan"
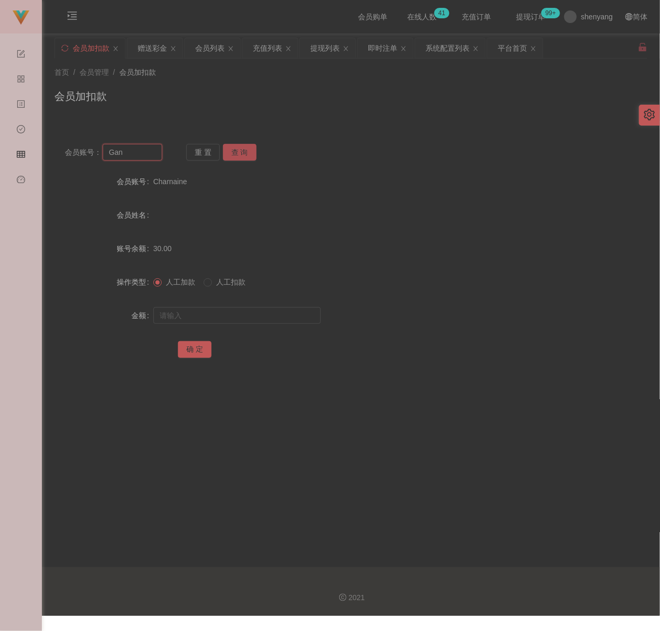
type input "Gan"
click at [239, 151] on button "查 询" at bounding box center [239, 152] width 33 height 17
click at [232, 316] on input "text" at bounding box center [236, 315] width 167 height 17
click at [253, 320] on input "text" at bounding box center [236, 315] width 167 height 17
paste input "30"
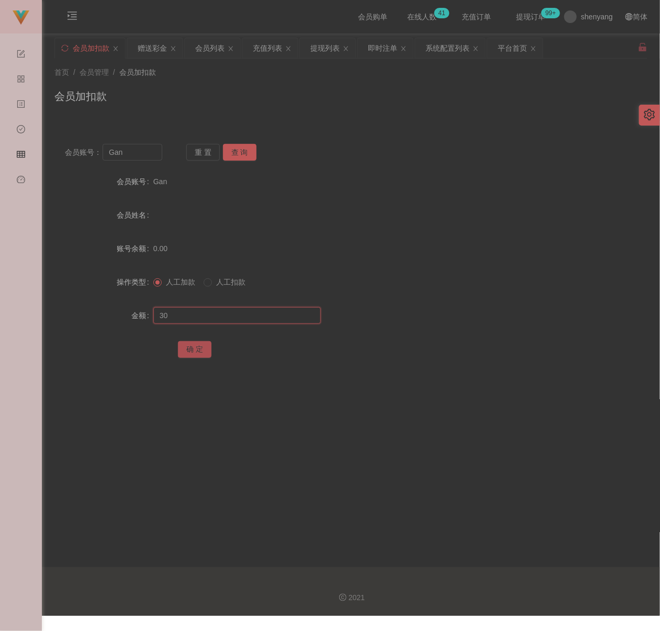
type input "30"
drag, startPoint x: 190, startPoint y: 353, endPoint x: 203, endPoint y: 352, distance: 12.6
click at [190, 352] on button "确 定" at bounding box center [194, 349] width 33 height 17
click at [148, 157] on input "Gan" at bounding box center [132, 152] width 59 height 17
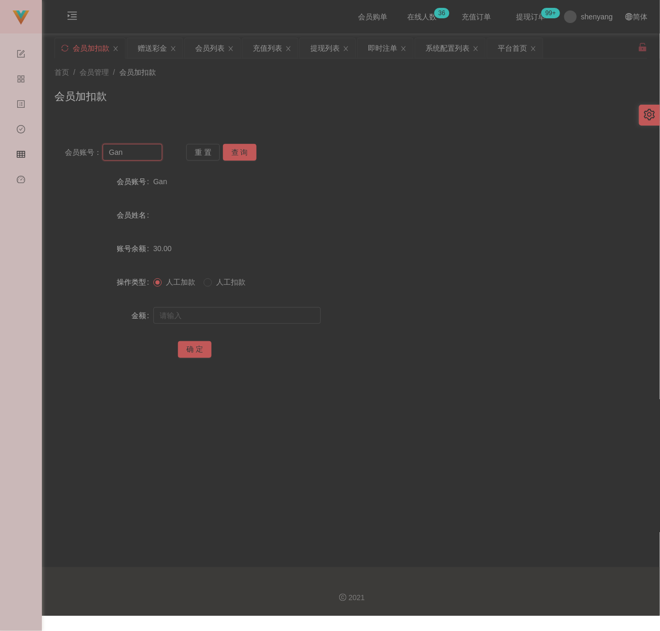
paste input "Cksexy0906"
type input "Cksexy0906"
click at [241, 150] on button "查 询" at bounding box center [239, 152] width 33 height 17
click at [229, 311] on input "text" at bounding box center [236, 315] width 167 height 17
click at [289, 314] on input "text" at bounding box center [236, 315] width 167 height 17
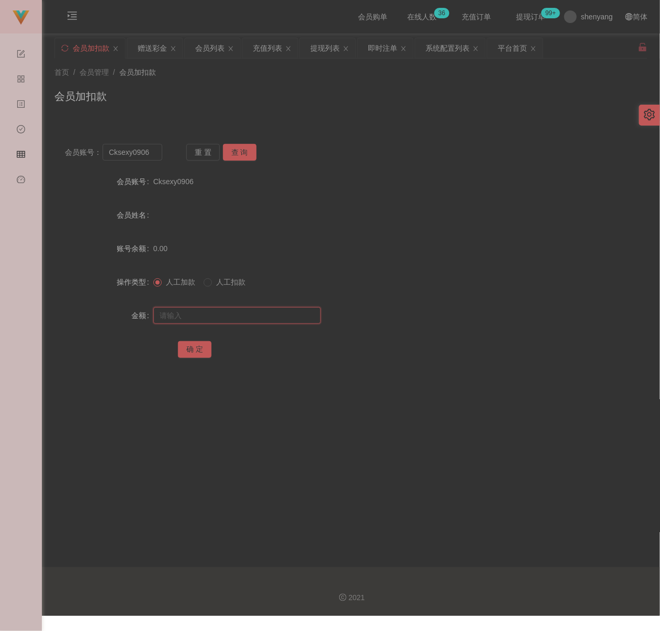
paste input "30"
type input "30"
drag, startPoint x: 198, startPoint y: 352, endPoint x: 216, endPoint y: 355, distance: 17.5
click at [198, 352] on button "确 定" at bounding box center [194, 349] width 33 height 17
click at [151, 155] on input "Cksexy0906" at bounding box center [132, 152] width 59 height 17
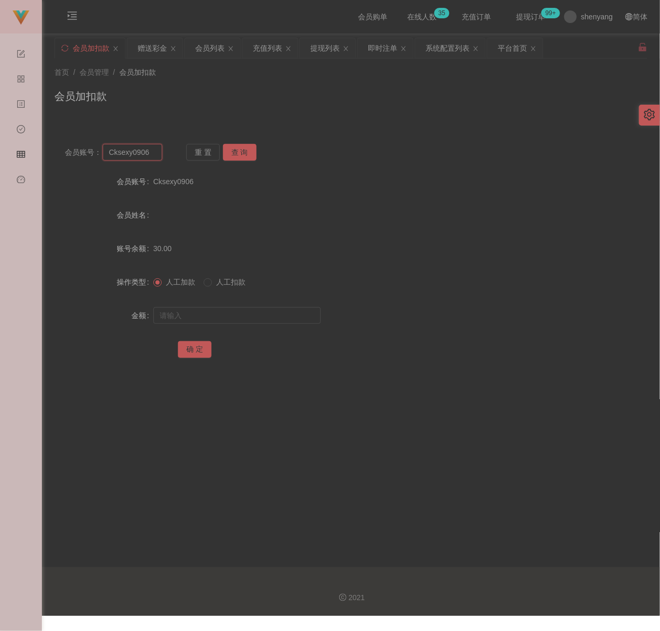
click at [151, 155] on input "Cksexy0906" at bounding box center [132, 152] width 59 height 17
paste input "Kingston18"
type input "Kingston18"
click at [241, 155] on button "查 询" at bounding box center [239, 152] width 33 height 17
click at [245, 311] on input "text" at bounding box center [236, 315] width 167 height 17
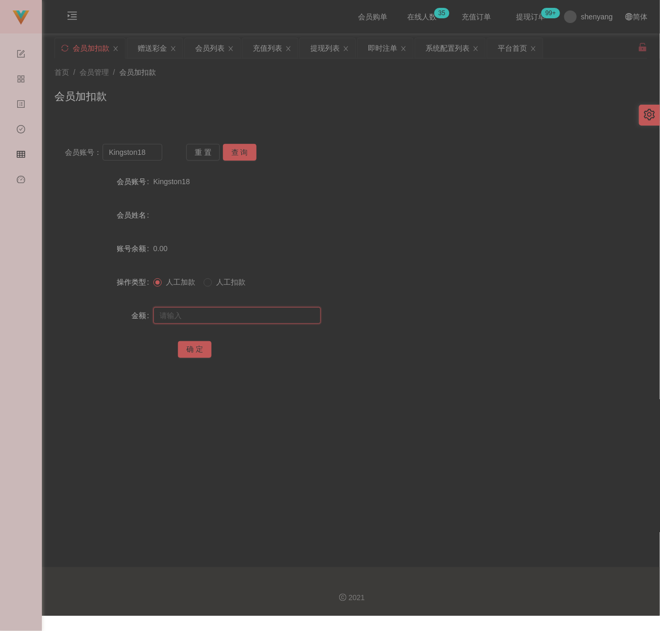
click at [257, 312] on input "text" at bounding box center [236, 315] width 167 height 17
paste input "30"
type input "30"
click at [181, 341] on button "确 定" at bounding box center [194, 349] width 33 height 17
click at [154, 154] on input "Kingston18" at bounding box center [132, 152] width 59 height 17
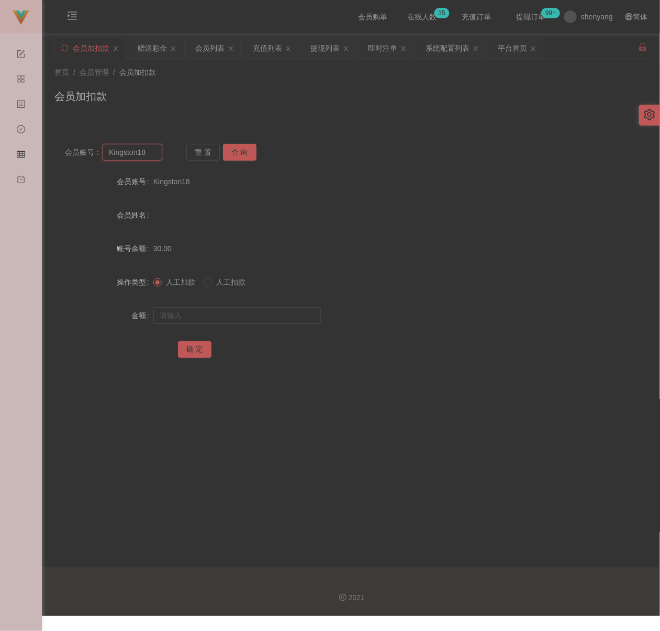
click at [154, 154] on input "Kingston18" at bounding box center [132, 152] width 59 height 17
paste input "0175754992"
type input "0175754992"
click at [236, 154] on button "查 询" at bounding box center [239, 152] width 33 height 17
click at [217, 309] on input "text" at bounding box center [236, 315] width 167 height 17
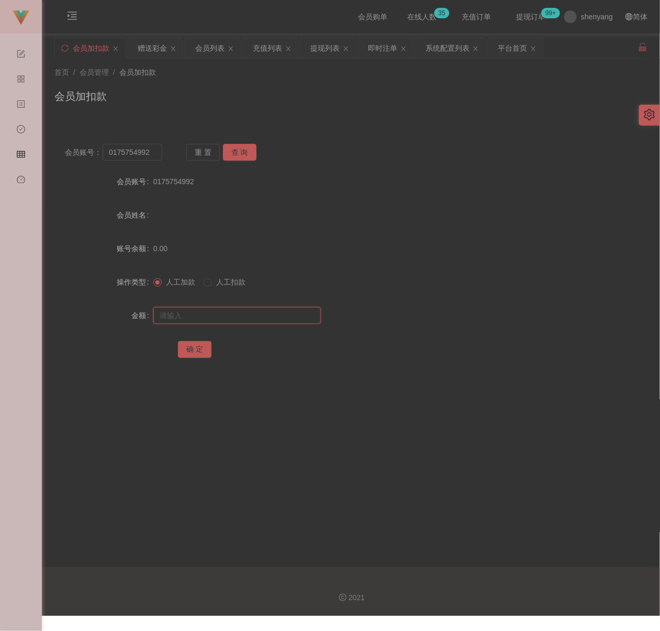
click at [278, 321] on input "text" at bounding box center [236, 315] width 167 height 17
paste input "30"
type input "30"
click at [201, 347] on button "确 定" at bounding box center [194, 349] width 33 height 17
click at [153, 154] on input "0175754992" at bounding box center [132, 152] width 59 height 17
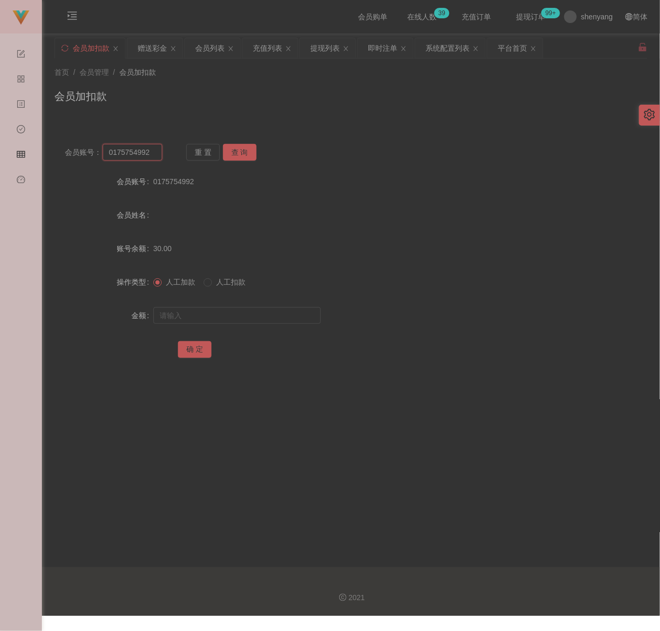
click at [153, 154] on input "0175754992" at bounding box center [132, 152] width 59 height 17
paste input "JH300825"
type input "JH300825"
drag, startPoint x: 238, startPoint y: 159, endPoint x: 238, endPoint y: 168, distance: 8.9
click at [238, 159] on button "查 询" at bounding box center [239, 152] width 33 height 17
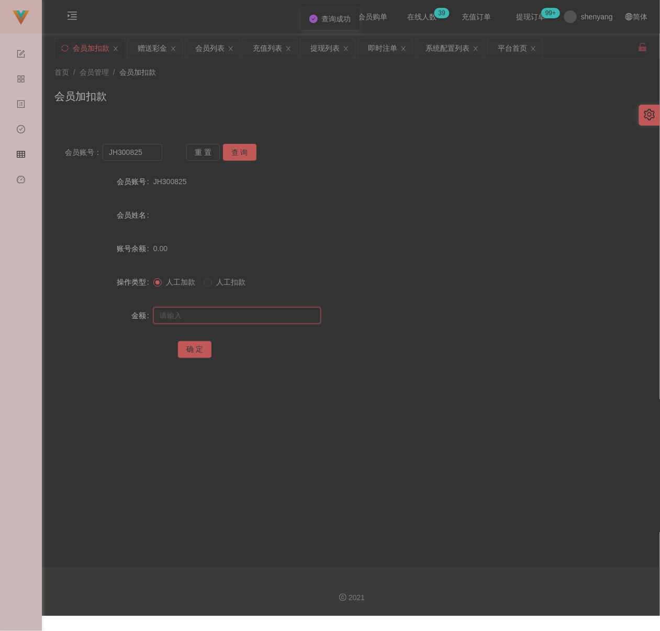
drag, startPoint x: 230, startPoint y: 317, endPoint x: 239, endPoint y: 317, distance: 8.9
click at [230, 317] on input "text" at bounding box center [236, 315] width 167 height 17
click at [265, 313] on input "text" at bounding box center [236, 315] width 167 height 17
paste input "30"
type input "30"
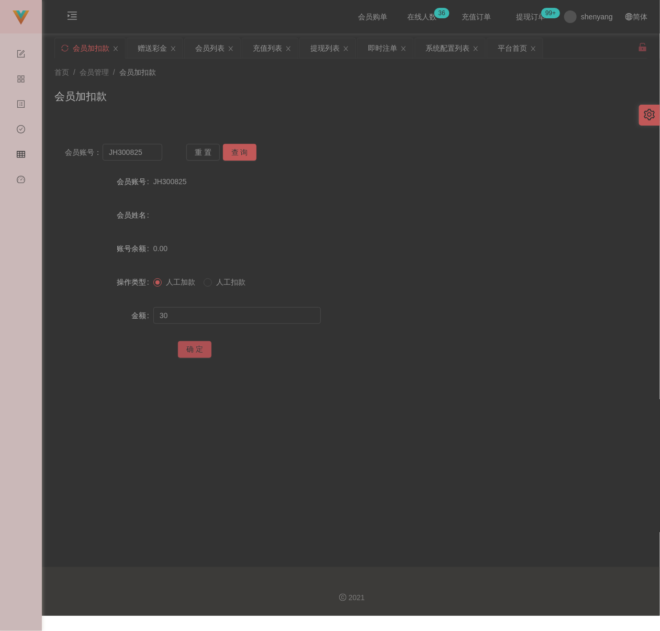
click at [205, 344] on button "确 定" at bounding box center [194, 349] width 33 height 17
click at [157, 154] on input "JH300825" at bounding box center [132, 152] width 59 height 17
paste input "qq123"
type input "qq123"
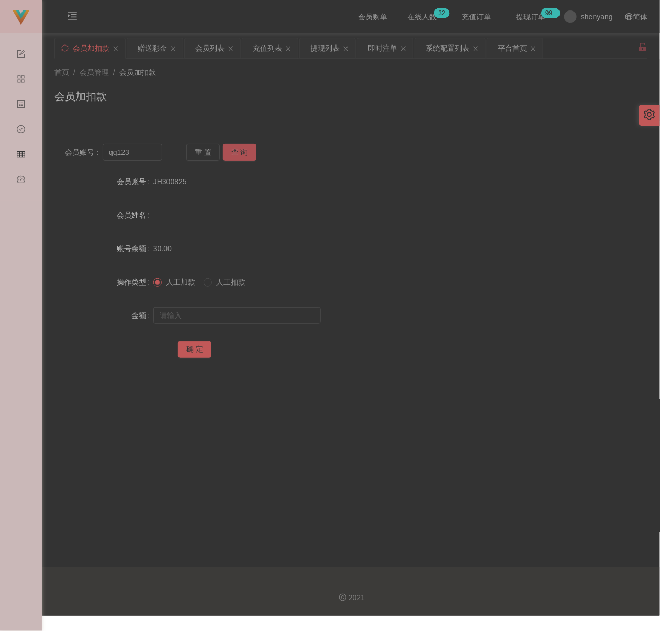
click at [234, 152] on button "查 询" at bounding box center [239, 152] width 33 height 17
click at [238, 312] on input "text" at bounding box center [236, 315] width 167 height 17
click at [302, 318] on input "text" at bounding box center [236, 315] width 167 height 17
paste input "30"
type input "30"
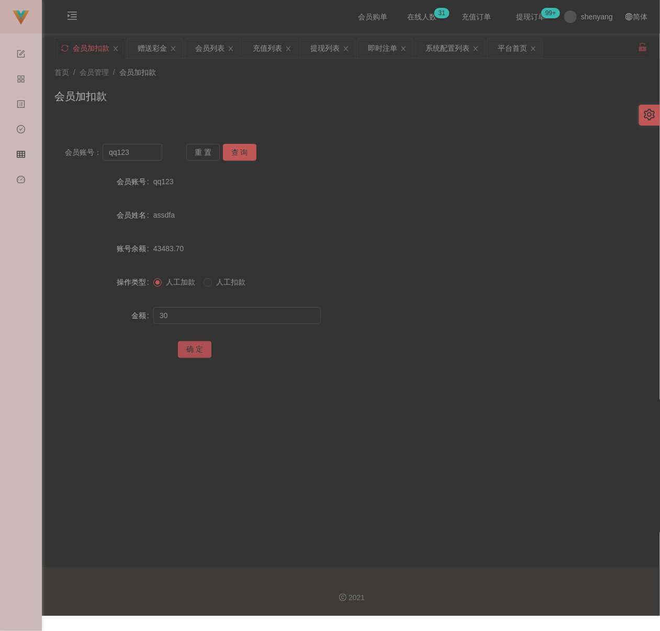
click at [198, 344] on button "确 定" at bounding box center [194, 349] width 33 height 17
click at [142, 154] on input "qq123" at bounding box center [132, 152] width 59 height 17
click at [142, 153] on input "qq123" at bounding box center [132, 152] width 59 height 17
paste input "0188704202"
type input "0188704202"
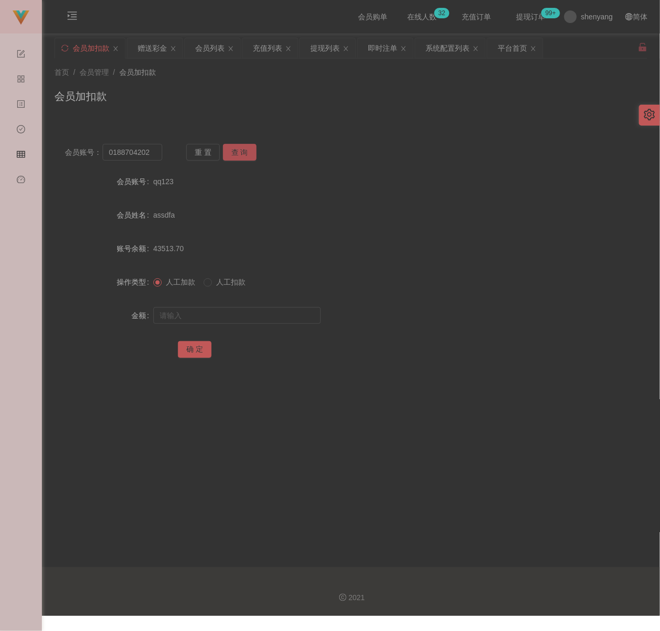
click at [234, 152] on button "查 询" at bounding box center [239, 152] width 33 height 17
click at [225, 314] on input "text" at bounding box center [236, 315] width 167 height 17
click at [288, 316] on input "text" at bounding box center [236, 315] width 167 height 17
paste input "30"
type input "30"
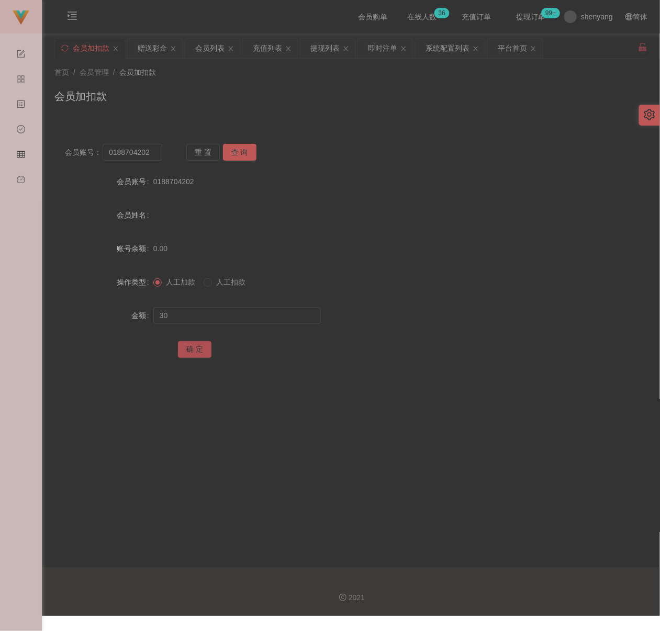
click at [198, 346] on button "确 定" at bounding box center [194, 349] width 33 height 17
click at [151, 156] on input "0188704202" at bounding box center [132, 152] width 59 height 17
paste input "Ling85"
type input "Ling85"
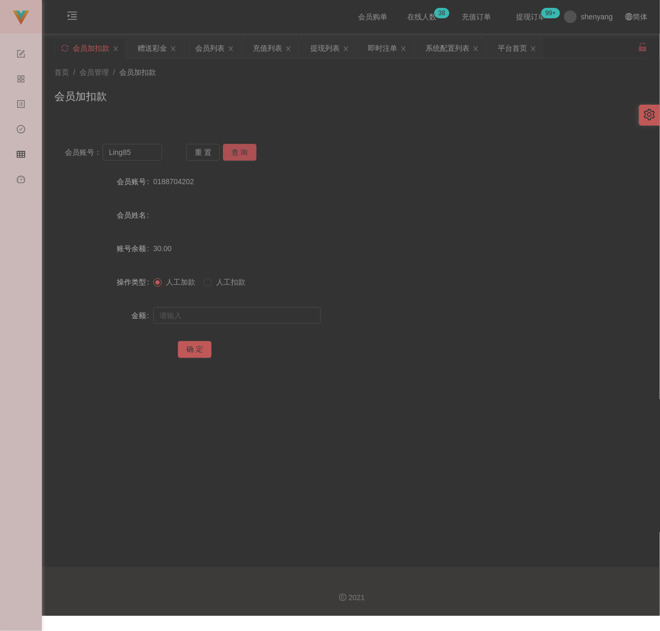
click at [239, 154] on button "查 询" at bounding box center [239, 152] width 33 height 17
click at [229, 308] on input "text" at bounding box center [236, 315] width 167 height 17
click at [294, 318] on input "text" at bounding box center [236, 315] width 167 height 17
paste input "30"
type input "30"
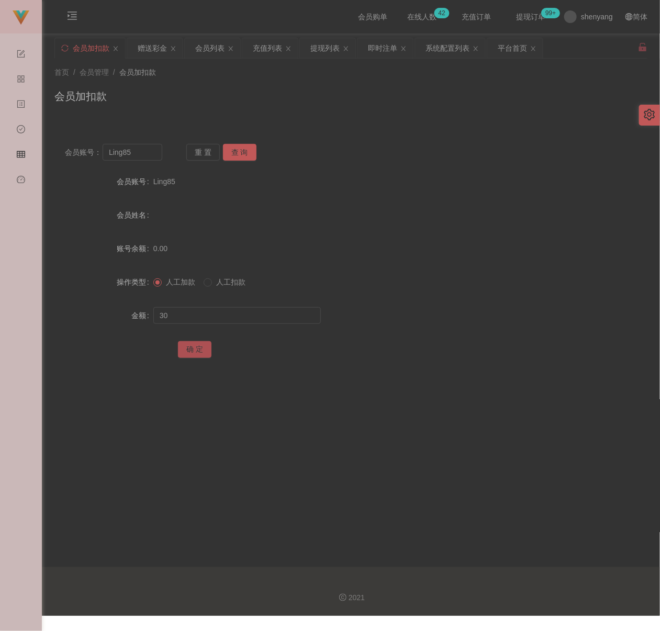
click at [201, 347] on button "确 定" at bounding box center [194, 349] width 33 height 17
click at [142, 153] on input "Ling85" at bounding box center [132, 152] width 59 height 17
paste input "Ntz5177"
type input "Ntz5177"
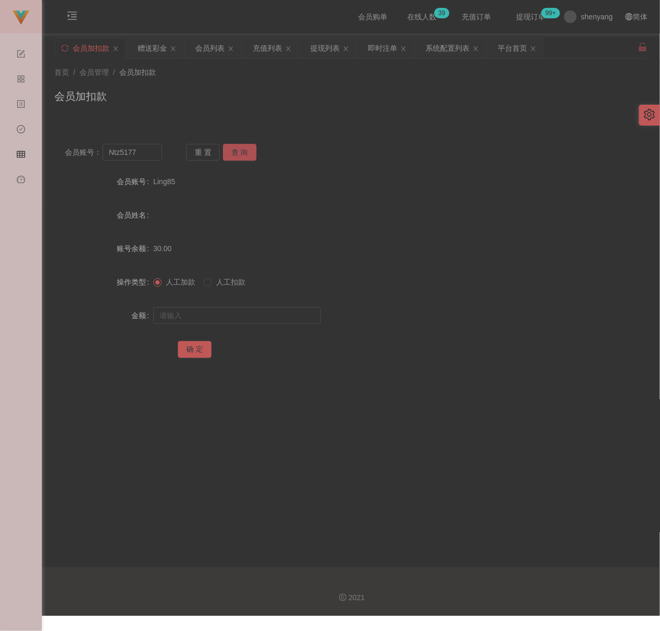
click at [246, 153] on button "查 询" at bounding box center [239, 152] width 33 height 17
click at [226, 311] on input "text" at bounding box center [236, 315] width 167 height 17
click at [276, 314] on input "text" at bounding box center [236, 315] width 167 height 17
paste input "30"
type input "30"
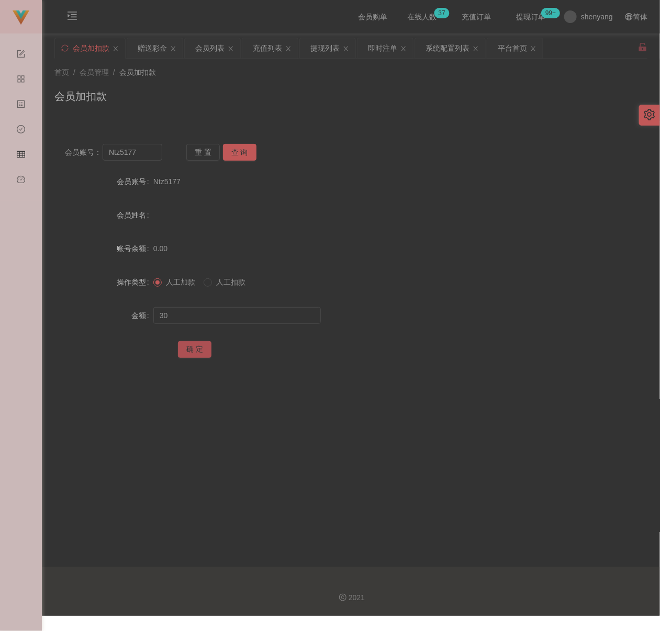
drag, startPoint x: 199, startPoint y: 347, endPoint x: 212, endPoint y: 348, distance: 12.6
click at [199, 347] on button "确 定" at bounding box center [194, 349] width 33 height 17
click at [135, 151] on input "Ntz5177" at bounding box center [132, 152] width 59 height 17
paste input "Hello20"
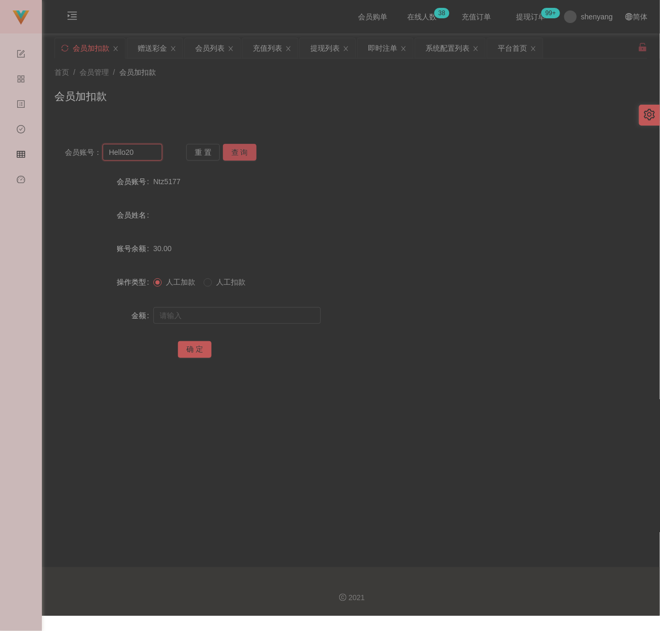
type input "Hello20"
click at [231, 151] on button "查 询" at bounding box center [239, 152] width 33 height 17
click at [245, 311] on input "text" at bounding box center [236, 315] width 167 height 17
click at [281, 316] on input "text" at bounding box center [236, 315] width 167 height 17
paste input "30"
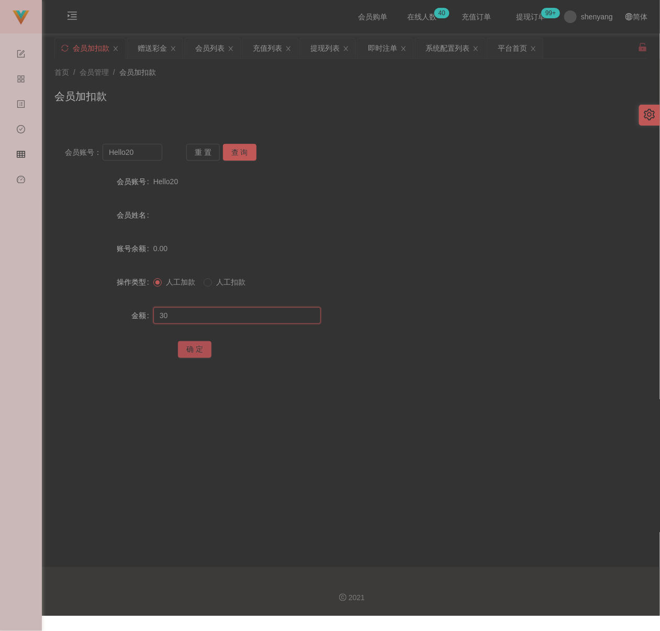
type input "30"
click at [198, 344] on button "确 定" at bounding box center [194, 349] width 33 height 17
click at [144, 157] on input "Hello20" at bounding box center [132, 152] width 59 height 17
paste input "kkk1028"
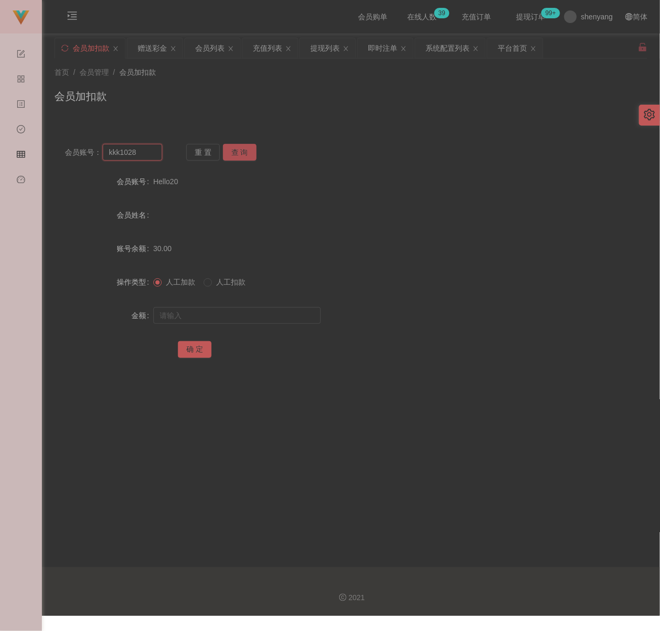
type input "kkk1028"
click at [235, 151] on button "查 询" at bounding box center [239, 152] width 33 height 17
click at [234, 310] on input "text" at bounding box center [236, 315] width 167 height 17
click at [242, 308] on input "text" at bounding box center [236, 315] width 167 height 17
paste input "30"
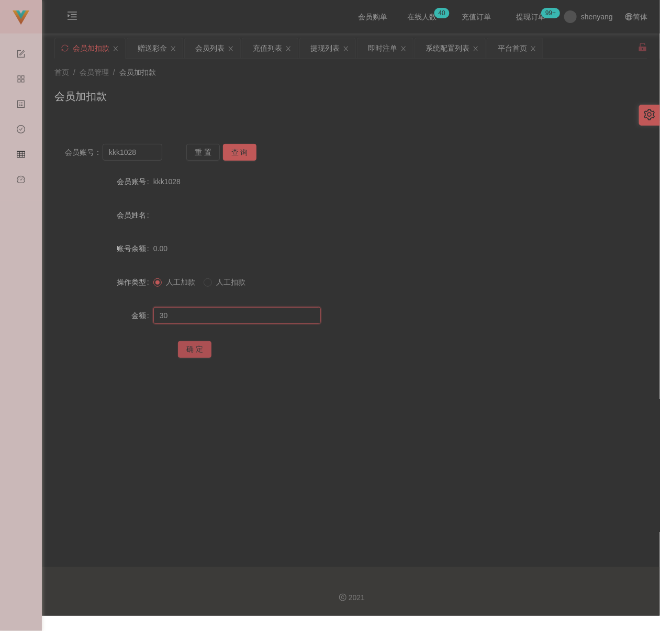
type input "30"
click at [194, 344] on button "确 定" at bounding box center [194, 349] width 33 height 17
click at [283, 85] on div "首页 / 会员管理 / 会员加扣款 / 会员加扣款" at bounding box center [350, 90] width 593 height 46
click at [143, 156] on input "kkk1028" at bounding box center [132, 152] width 59 height 17
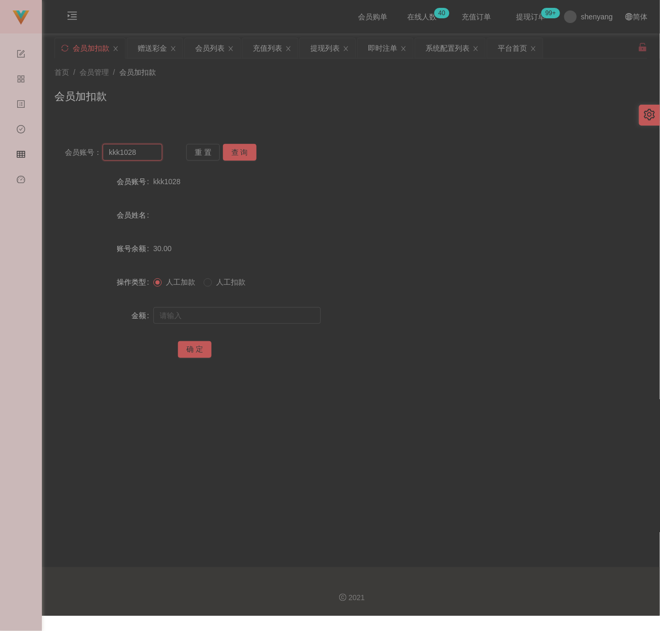
paste input "Hm123"
type input "Hm123"
click at [239, 149] on button "查 询" at bounding box center [239, 152] width 33 height 17
click at [218, 317] on input "text" at bounding box center [236, 315] width 167 height 17
drag, startPoint x: 294, startPoint y: 314, endPoint x: 283, endPoint y: 317, distance: 11.9
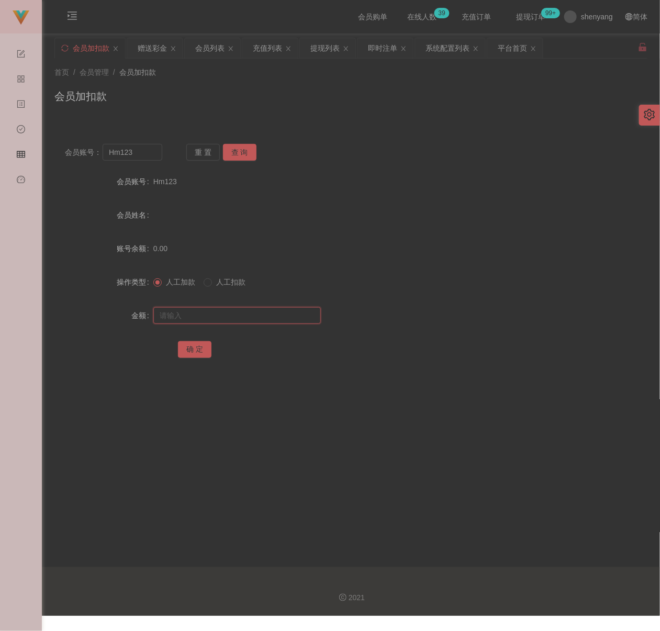
click at [294, 314] on input "text" at bounding box center [236, 315] width 167 height 17
paste input "30"
type input "30"
click at [198, 351] on button "确 定" at bounding box center [194, 349] width 33 height 17
click at [139, 151] on input "Hm123" at bounding box center [132, 152] width 59 height 17
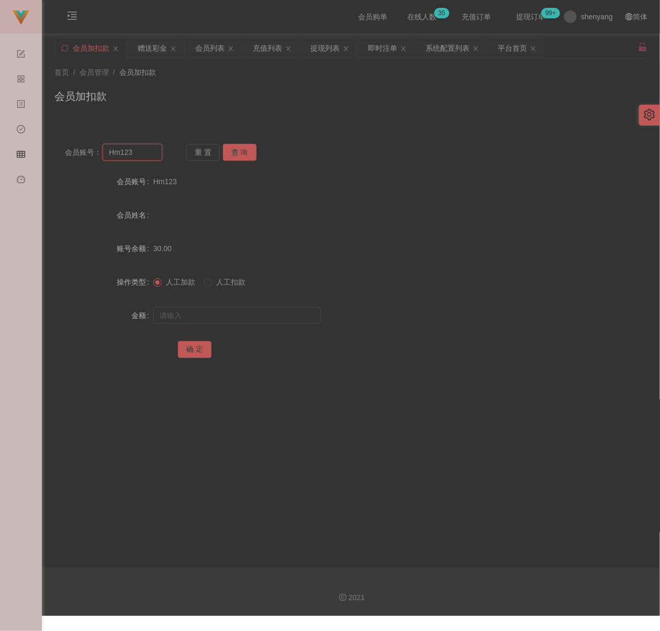
click at [139, 151] on input "Hm123" at bounding box center [132, 152] width 59 height 17
paste input "Alvin12345"
type input "Alvin12345"
click at [239, 154] on button "查 询" at bounding box center [239, 152] width 33 height 17
click at [209, 319] on input "text" at bounding box center [236, 315] width 167 height 17
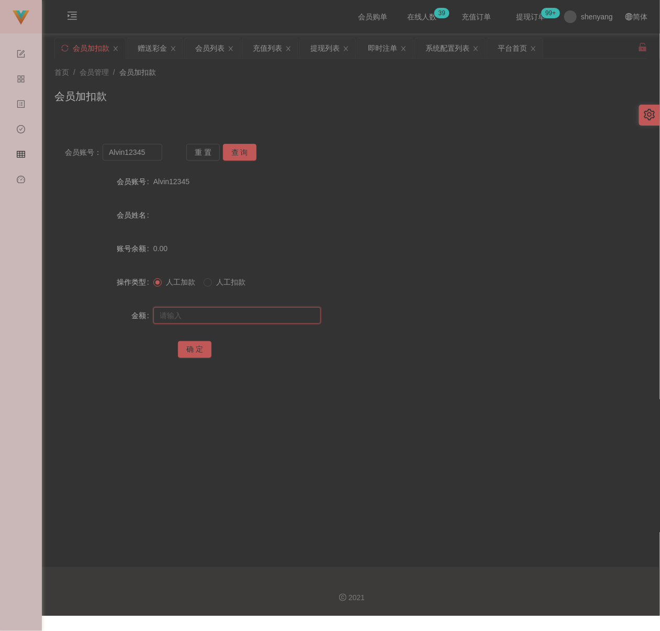
click at [259, 317] on input "text" at bounding box center [236, 315] width 167 height 17
paste input "30"
type input "30"
click at [201, 348] on button "确 定" at bounding box center [194, 349] width 33 height 17
click at [153, 151] on input "Alvin12345" at bounding box center [132, 152] width 59 height 17
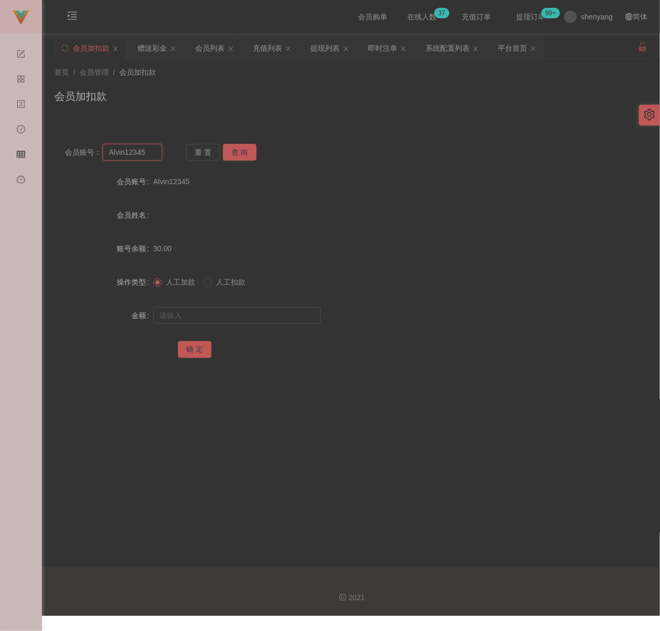
click at [153, 151] on input "Alvin12345" at bounding box center [132, 152] width 59 height 17
paste input "6122737"
type input "6122737"
click at [234, 151] on button "查 询" at bounding box center [239, 152] width 33 height 17
click at [222, 317] on input "text" at bounding box center [236, 315] width 167 height 17
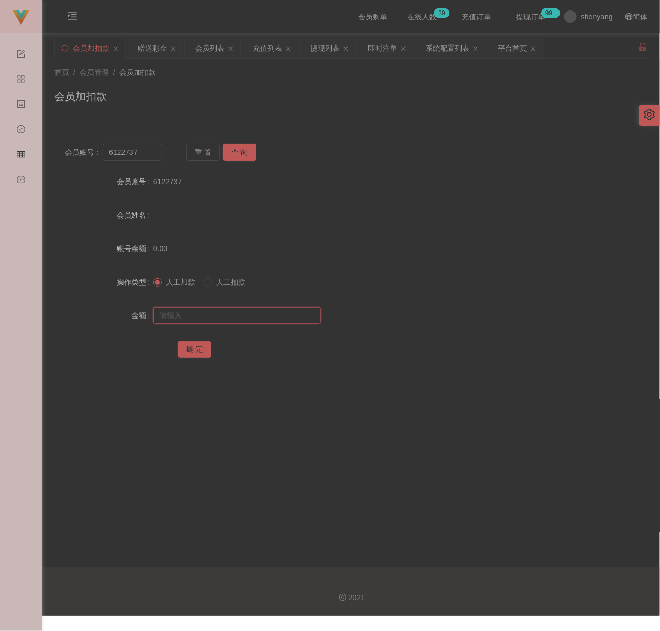
click at [271, 319] on input "text" at bounding box center [236, 315] width 167 height 17
paste input "30"
type input "30"
click at [189, 351] on button "确 定" at bounding box center [194, 349] width 33 height 17
click at [234, 86] on div "首页 / 会员管理 / 会员加扣款 / 会员加扣款" at bounding box center [350, 90] width 593 height 46
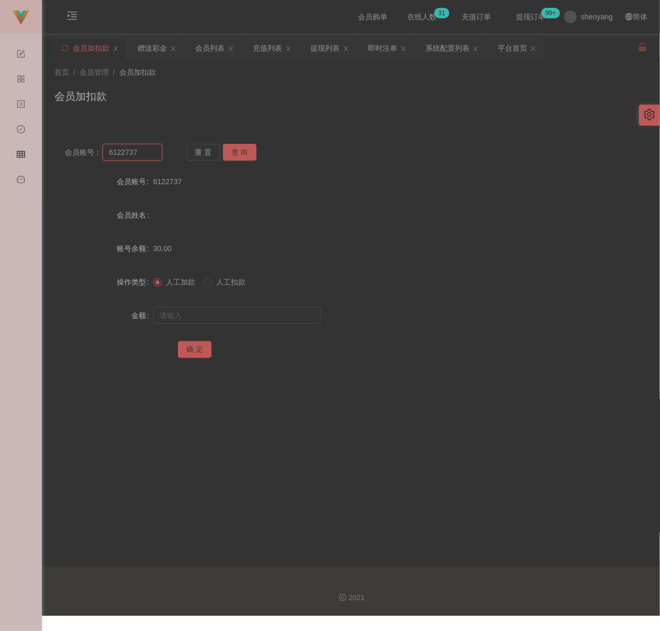
click at [143, 154] on input "6122737" at bounding box center [132, 152] width 59 height 17
paste input "0175596563"
type input "0175596563"
click at [245, 154] on button "查 询" at bounding box center [239, 152] width 33 height 17
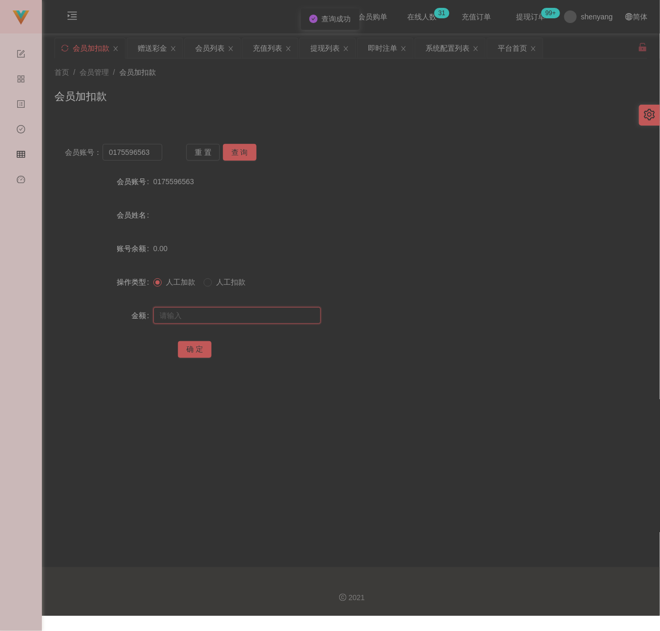
click at [255, 320] on input "text" at bounding box center [236, 315] width 167 height 17
click at [266, 311] on input "text" at bounding box center [236, 315] width 167 height 17
paste input "30"
type input "30"
click at [198, 347] on button "确 定" at bounding box center [194, 349] width 33 height 17
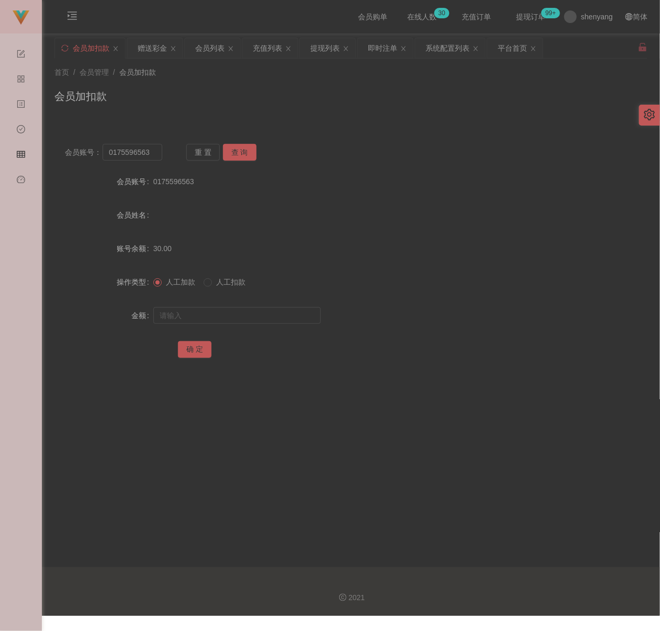
click at [209, 94] on div "会员加扣款" at bounding box center [350, 100] width 593 height 24
click at [148, 152] on input "0175596563" at bounding box center [132, 152] width 59 height 17
paste input "Yong1122"
type input "Yong1122"
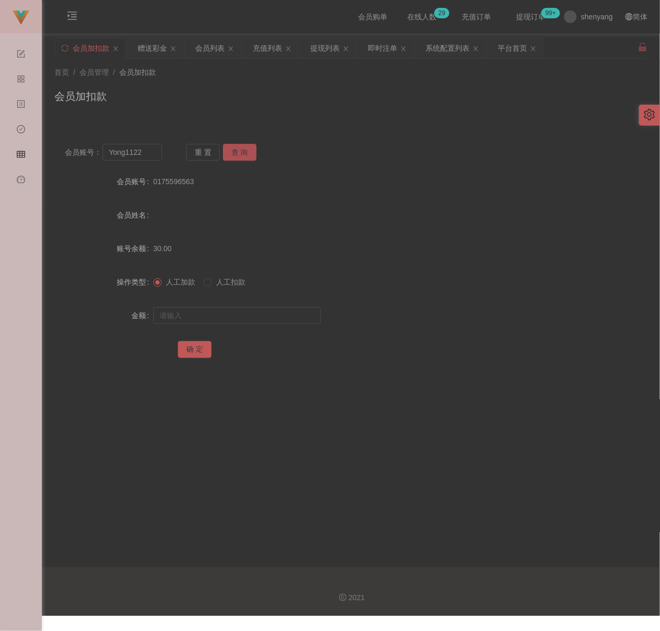
click at [252, 152] on button "查 询" at bounding box center [239, 152] width 33 height 17
click at [242, 319] on input "text" at bounding box center [236, 315] width 167 height 17
click at [253, 312] on input "text" at bounding box center [236, 315] width 167 height 17
paste input "30"
type input "30"
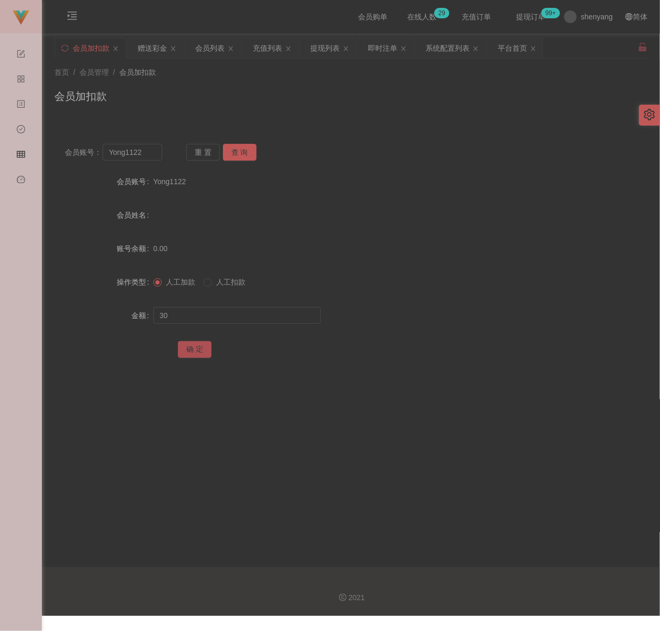
click at [192, 345] on button "确 定" at bounding box center [194, 349] width 33 height 17
click at [149, 151] on input "Yong1122" at bounding box center [132, 152] width 59 height 17
paste input "Alan83"
type input "Alan83"
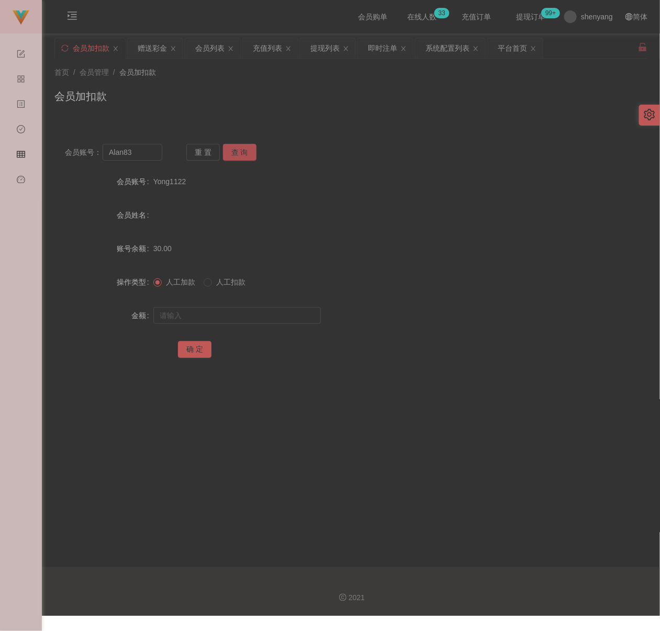
click at [236, 151] on button "查 询" at bounding box center [239, 152] width 33 height 17
click at [195, 311] on input "text" at bounding box center [236, 315] width 167 height 17
drag, startPoint x: 250, startPoint y: 318, endPoint x: 244, endPoint y: 319, distance: 6.5
click at [250, 318] on input "text" at bounding box center [236, 315] width 167 height 17
paste input "30"
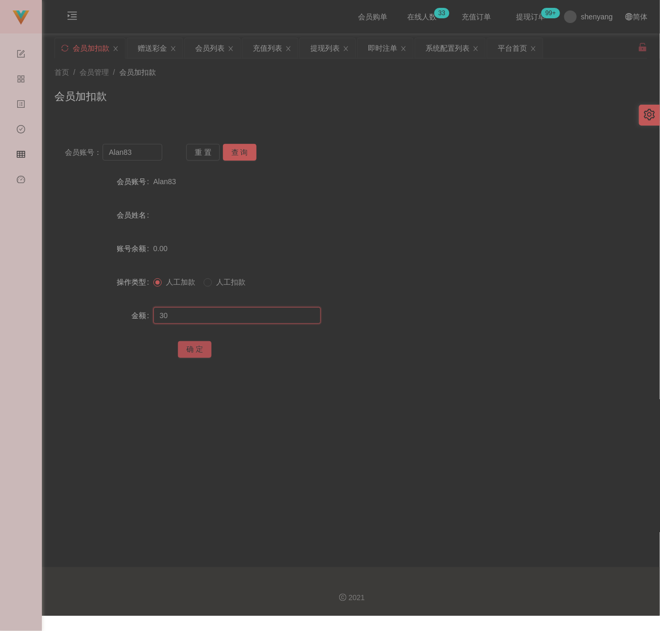
type input "30"
click at [194, 352] on button "确 定" at bounding box center [194, 349] width 33 height 17
click at [155, 157] on input "Alan83" at bounding box center [132, 152] width 59 height 17
paste input "Yt123456"
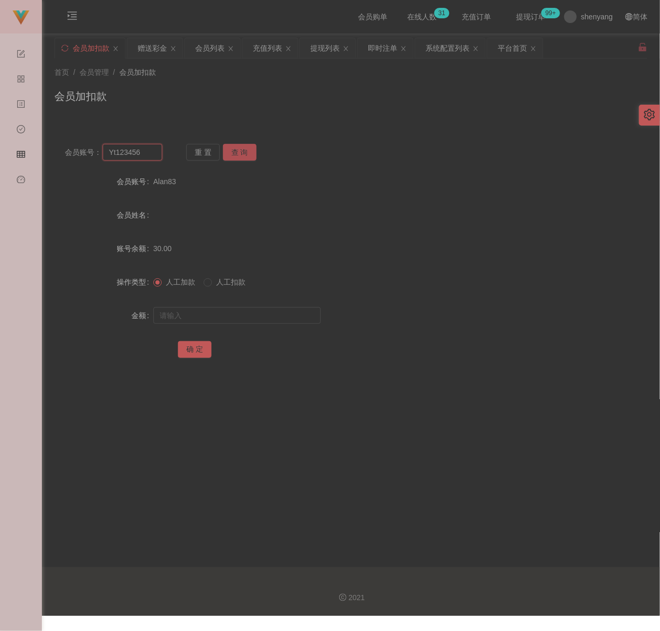
type input "Yt123456"
click at [232, 151] on button "查 询" at bounding box center [239, 152] width 33 height 17
click at [221, 311] on input "text" at bounding box center [236, 315] width 167 height 17
click at [216, 320] on input "text" at bounding box center [236, 315] width 167 height 17
paste input "30"
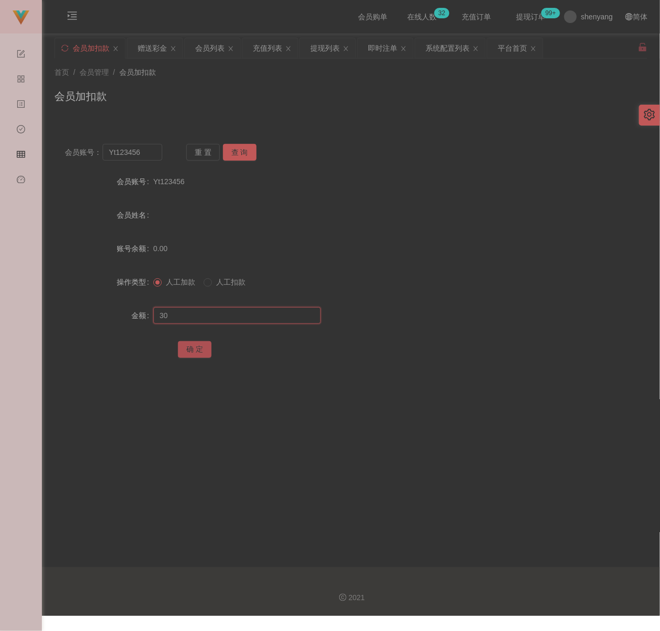
type input "30"
click at [197, 349] on button "确 定" at bounding box center [194, 349] width 33 height 17
click at [206, 89] on div "会员加扣款" at bounding box center [350, 100] width 593 height 24
click at [151, 153] on input "Yt123456" at bounding box center [132, 152] width 59 height 17
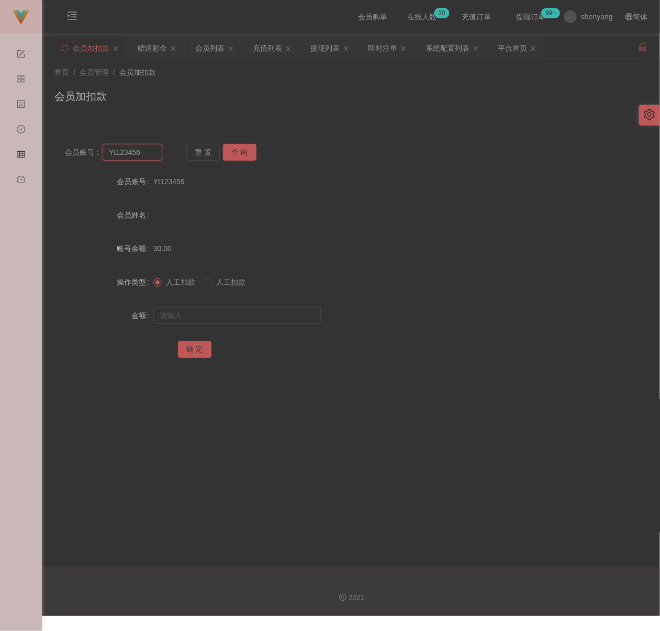
paste input "zandra0424"
type input "zandra0424"
click at [230, 153] on button "查 询" at bounding box center [239, 152] width 33 height 17
drag, startPoint x: 217, startPoint y: 318, endPoint x: 224, endPoint y: 318, distance: 7.8
click at [217, 318] on input "text" at bounding box center [236, 315] width 167 height 17
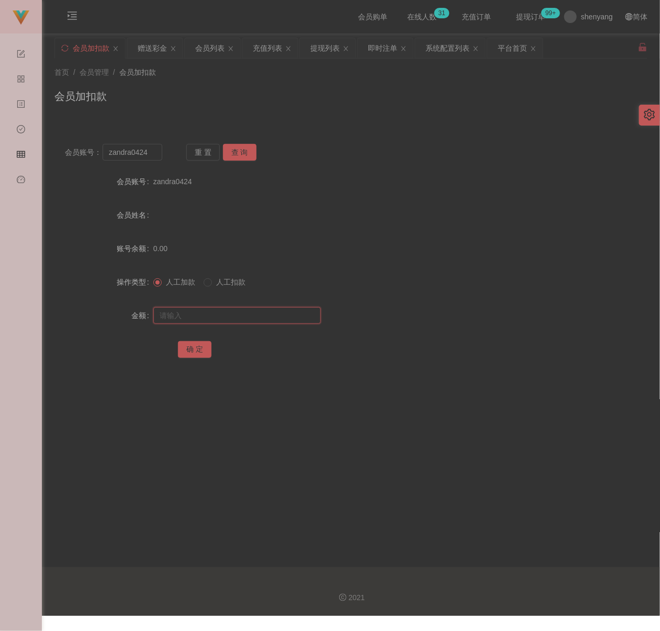
click at [269, 316] on input "text" at bounding box center [236, 315] width 167 height 17
paste input "30"
type input "30"
click at [195, 348] on button "确 定" at bounding box center [194, 349] width 33 height 17
click at [267, 84] on div "首页 / 会员管理 / 会员加扣款 / 会员加扣款" at bounding box center [350, 90] width 593 height 46
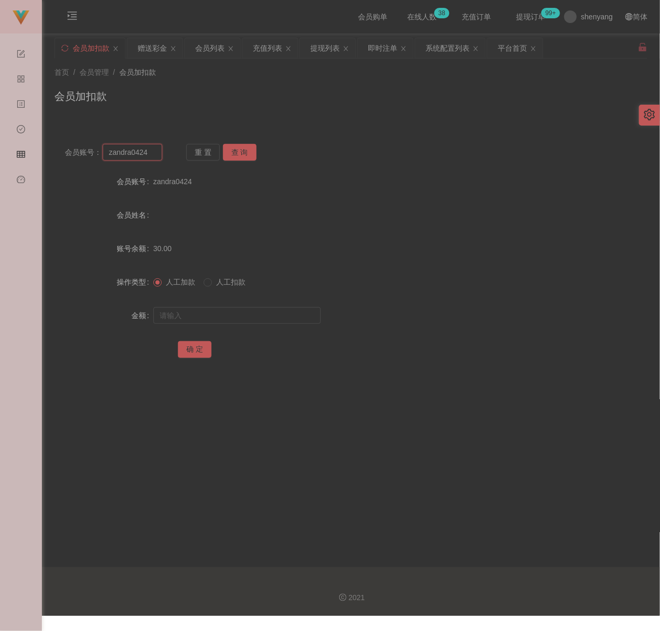
click at [155, 154] on input "zandra0424" at bounding box center [132, 152] width 59 height 17
paste input "0184709599"
type input "0184709599"
click at [233, 151] on button "查 询" at bounding box center [239, 152] width 33 height 17
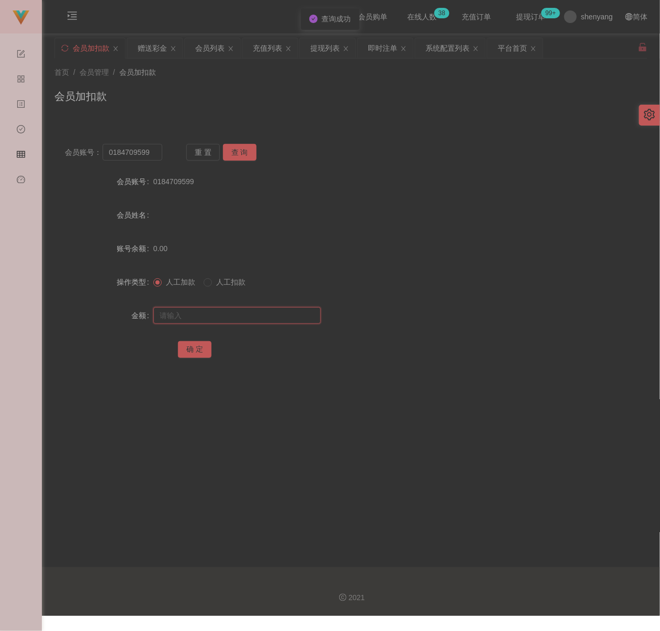
click at [220, 318] on input "text" at bounding box center [236, 315] width 167 height 17
click at [246, 316] on input "text" at bounding box center [236, 315] width 167 height 17
paste input "30"
type input "30"
click at [190, 347] on button "确 定" at bounding box center [194, 349] width 33 height 17
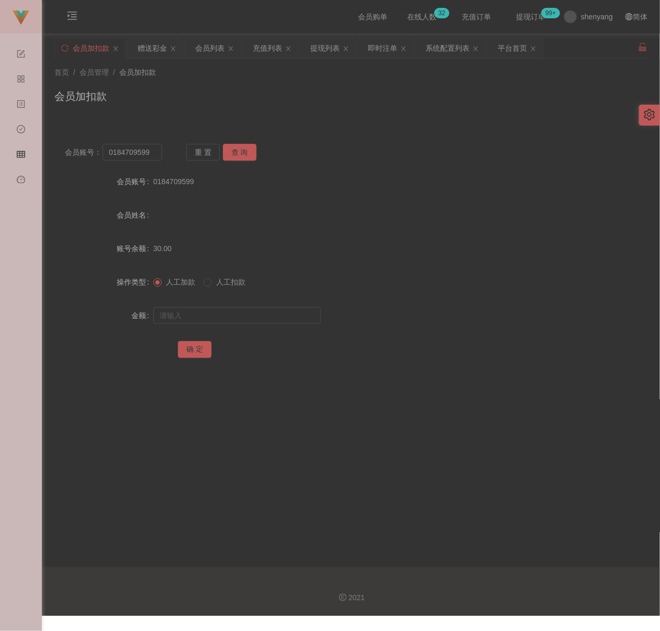
click at [201, 82] on div "首页 / 会员管理 / 会员加扣款 / 会员加扣款" at bounding box center [350, 90] width 593 height 46
click at [154, 154] on input "0184709599" at bounding box center [132, 152] width 59 height 17
paste input "Khoo1818"
type input "Khoo1818"
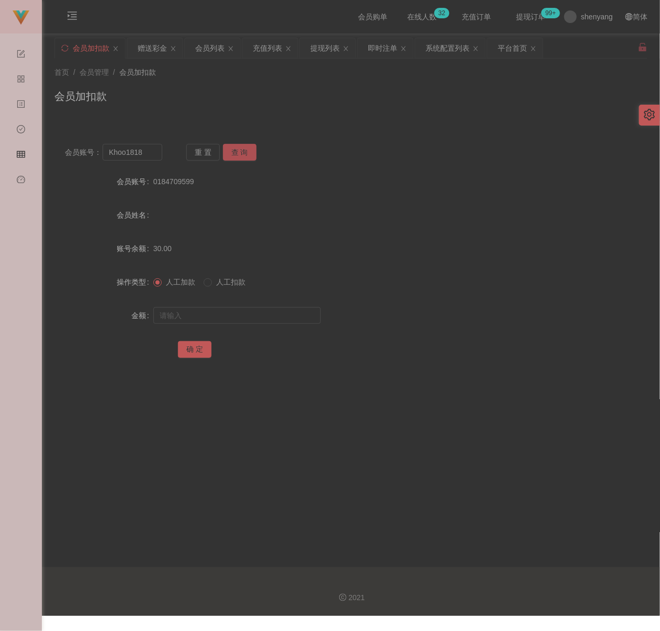
click at [251, 155] on button "查 询" at bounding box center [239, 152] width 33 height 17
click at [236, 316] on input "text" at bounding box center [236, 315] width 167 height 17
click at [254, 316] on input "text" at bounding box center [236, 315] width 167 height 17
paste input "30"
type input "30"
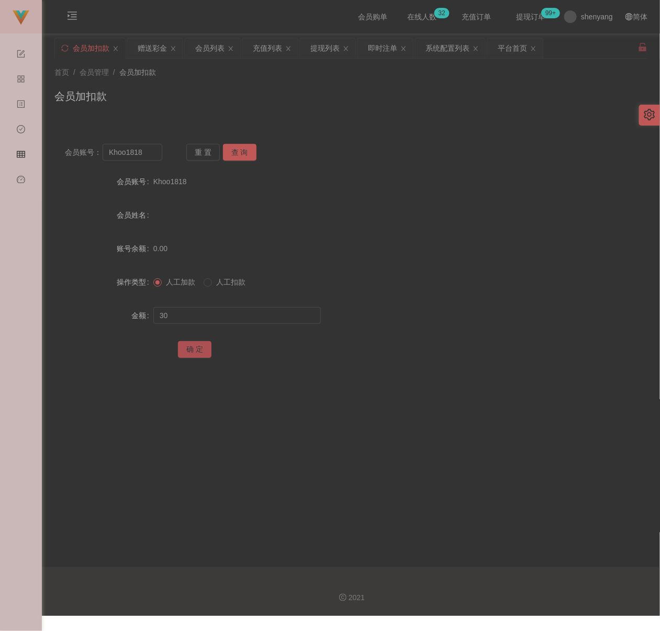
click at [195, 346] on button "确 定" at bounding box center [194, 349] width 33 height 17
drag, startPoint x: 325, startPoint y: 77, endPoint x: 313, endPoint y: 82, distance: 13.6
click at [325, 77] on div "首页 / 会员管理 / 会员加扣款 /" at bounding box center [350, 72] width 593 height 11
click at [148, 153] on input "Khoo1818" at bounding box center [132, 152] width 59 height 17
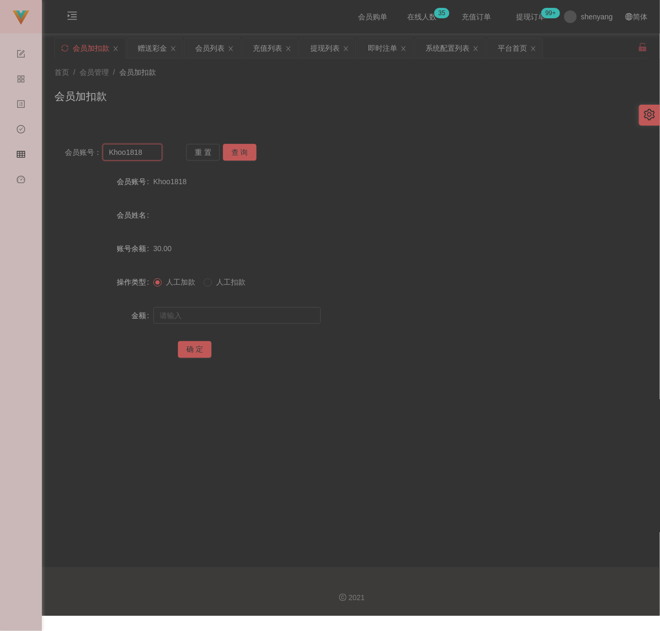
paste input "genie"
type input "genie"
click at [236, 151] on button "查 询" at bounding box center [239, 152] width 33 height 17
click at [234, 309] on input "text" at bounding box center [236, 315] width 167 height 17
click at [178, 312] on input "text" at bounding box center [236, 315] width 167 height 17
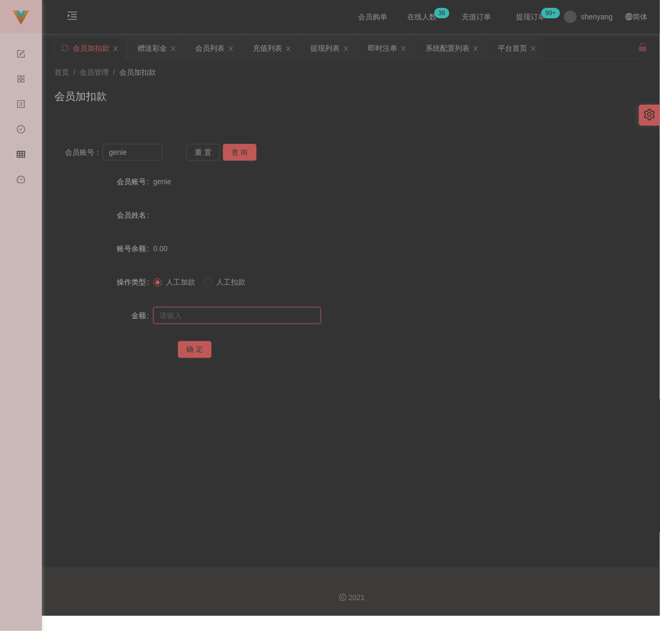
paste input "30"
type input "30"
click at [186, 348] on button "确 定" at bounding box center [194, 349] width 33 height 17
click at [247, 88] on div "会员加扣款" at bounding box center [350, 100] width 593 height 24
click at [145, 154] on input "genie" at bounding box center [132, 152] width 59 height 17
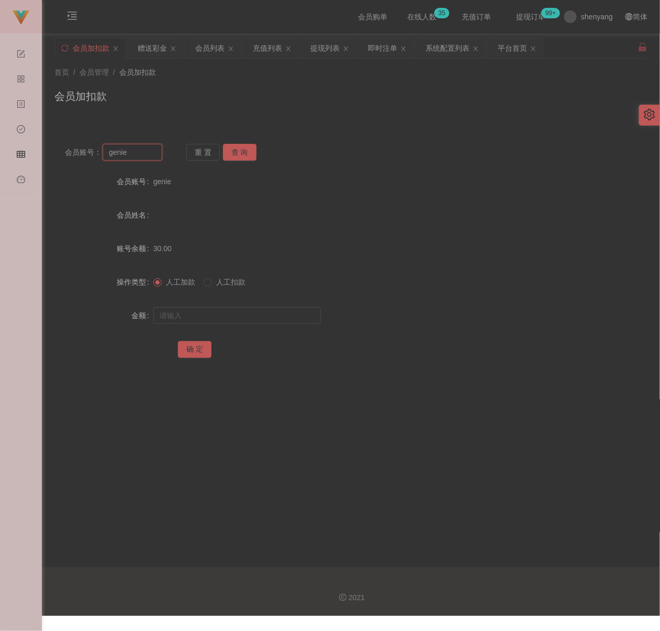
click at [145, 154] on input "genie" at bounding box center [132, 152] width 59 height 17
paste input "Sweety84"
type input "Sweety84"
click at [244, 155] on button "查 询" at bounding box center [239, 152] width 33 height 17
click at [226, 319] on input "text" at bounding box center [236, 315] width 167 height 17
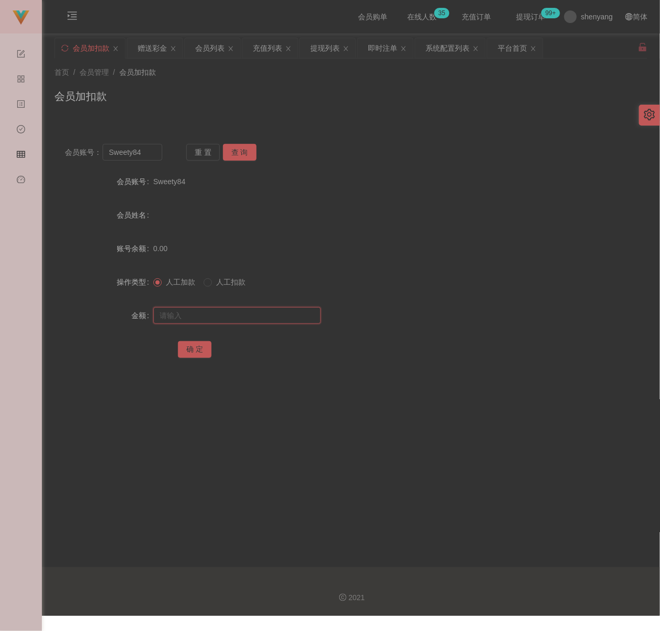
click at [256, 314] on input "text" at bounding box center [236, 315] width 167 height 17
paste input "30"
type input "30"
click at [205, 343] on button "确 定" at bounding box center [194, 349] width 33 height 17
click at [222, 81] on div "首页 / 会员管理 / 会员加扣款 / 会员加扣款" at bounding box center [350, 90] width 593 height 46
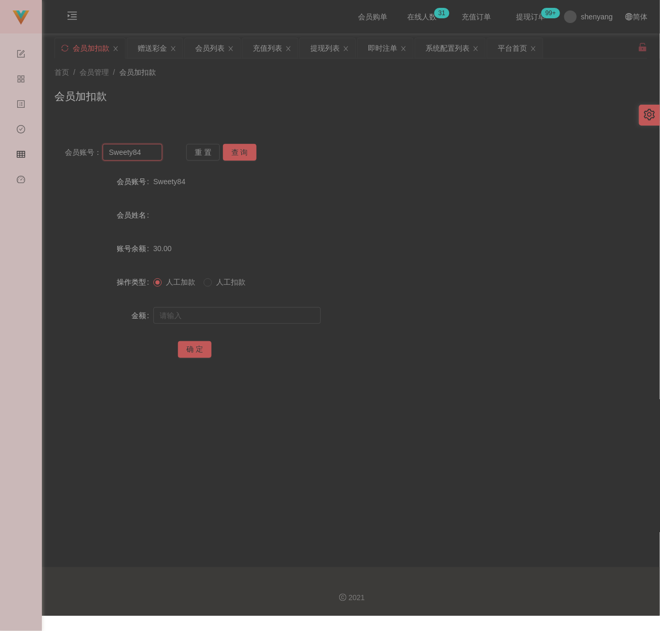
click at [152, 154] on input "Sweety84" at bounding box center [132, 152] width 59 height 17
paste input "Donut2626"
type input "Donut2626"
click at [242, 156] on button "查 询" at bounding box center [239, 152] width 33 height 17
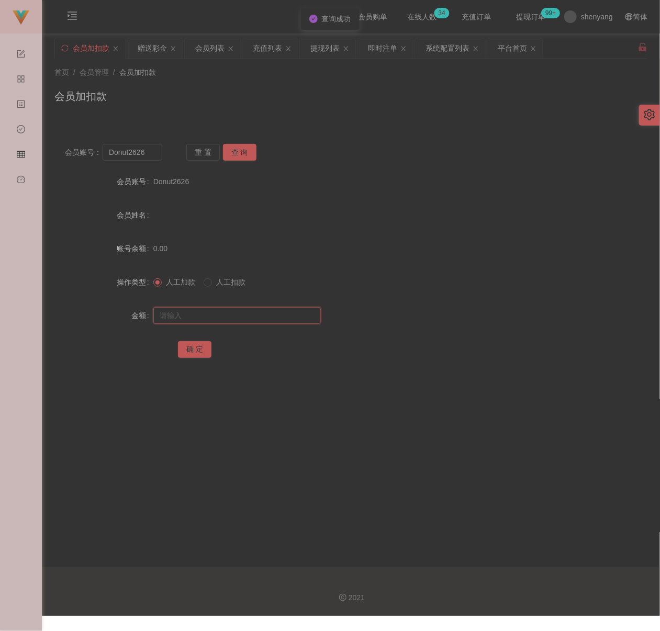
click at [234, 317] on input "text" at bounding box center [236, 315] width 167 height 17
click at [267, 319] on input "text" at bounding box center [236, 315] width 167 height 17
paste input "30"
type input "30"
click at [195, 346] on button "确 定" at bounding box center [194, 349] width 33 height 17
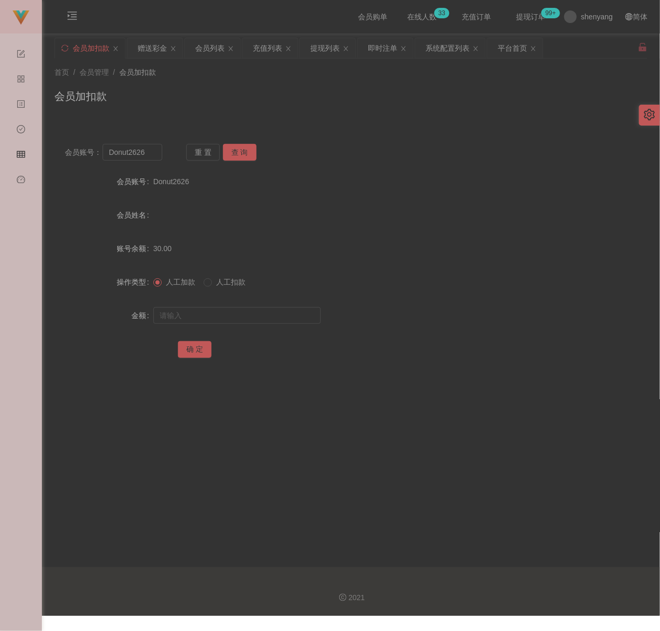
click at [358, 93] on div "会员加扣款" at bounding box center [350, 100] width 593 height 24
click at [151, 152] on input "Donut2626" at bounding box center [132, 152] width 59 height 17
paste input "Winnice"
type input "Winnice"
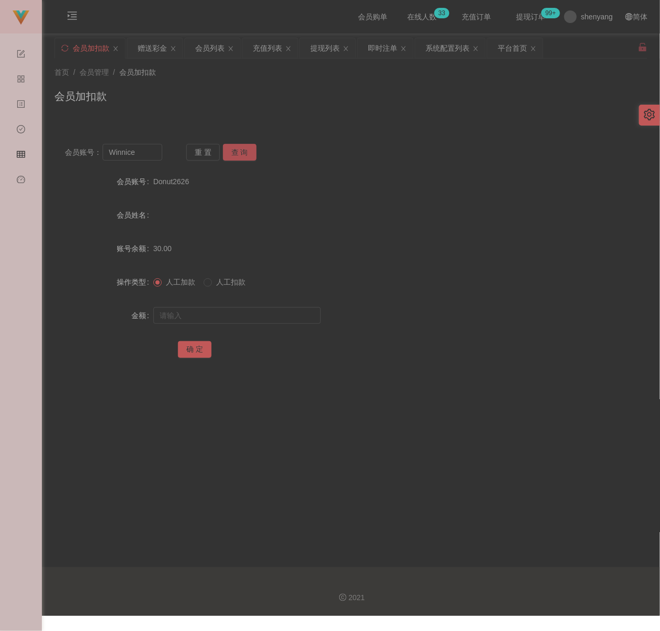
click at [242, 151] on button "查 询" at bounding box center [239, 152] width 33 height 17
click at [281, 312] on input "text" at bounding box center [236, 315] width 167 height 17
click at [267, 316] on input "text" at bounding box center [236, 315] width 167 height 17
paste input "30"
type input "30"
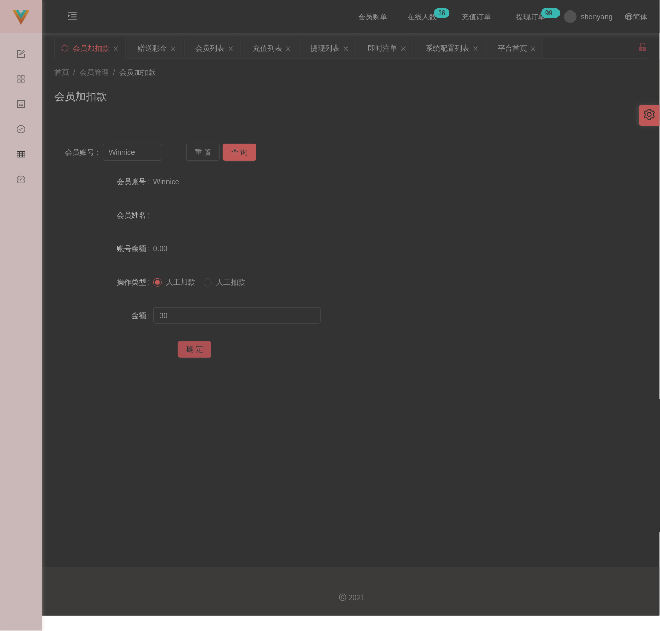
click at [187, 349] on button "确 定" at bounding box center [194, 349] width 33 height 17
click at [236, 80] on div "首页 / 会员管理 / 会员加扣款 / 会员加扣款" at bounding box center [350, 90] width 593 height 46
click at [134, 149] on input "Winnice" at bounding box center [132, 152] width 59 height 17
paste input "tiancichai"
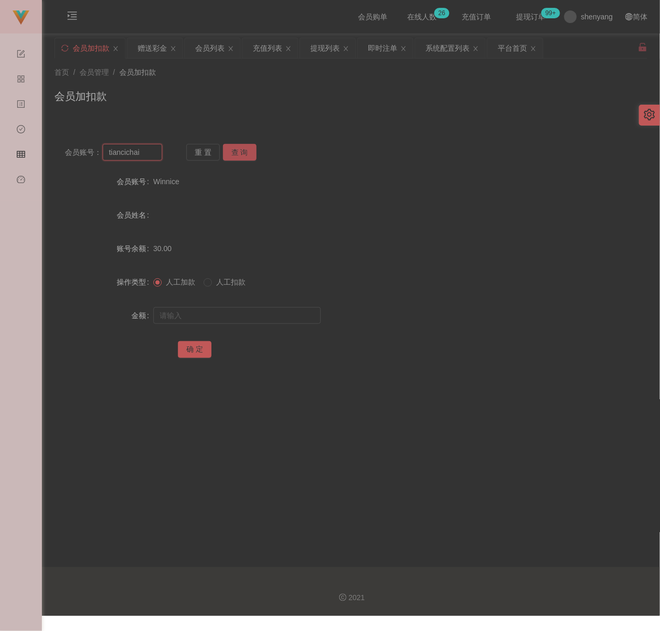
type input "tiancichai"
click at [238, 151] on button "查 询" at bounding box center [239, 152] width 33 height 17
click at [241, 314] on input "text" at bounding box center [236, 315] width 167 height 17
type input "30"
click at [199, 351] on button "确 定" at bounding box center [194, 349] width 33 height 17
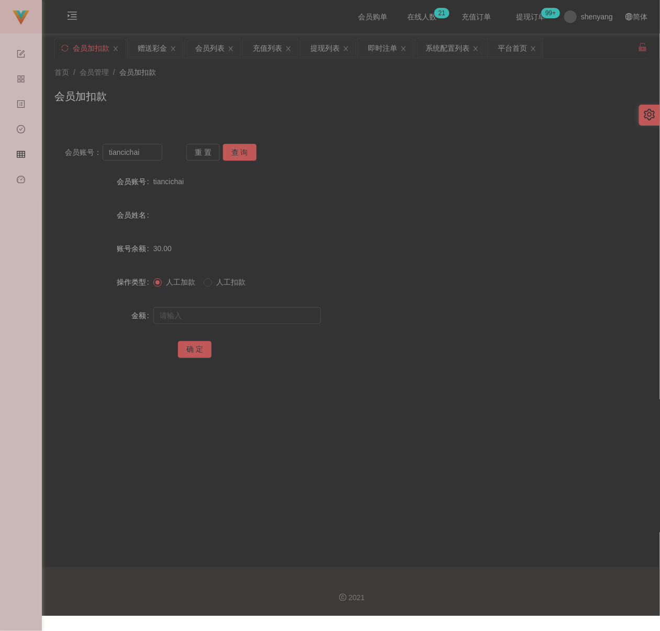
click at [262, 85] on div "首页 / 会员管理 / 会员加扣款 / 会员加扣款" at bounding box center [350, 90] width 593 height 46
click at [142, 152] on input "tiancichai" at bounding box center [132, 152] width 59 height 17
paste input "[PERSON_NAME]"
type input "[PERSON_NAME]"
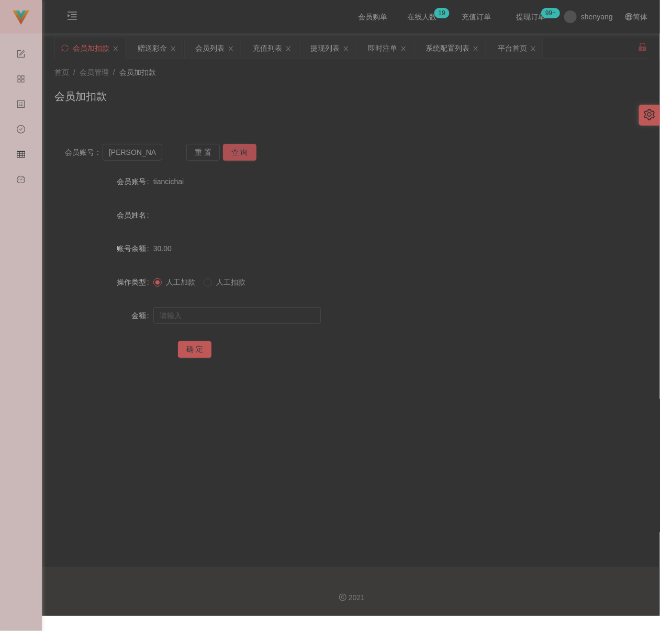
click at [245, 153] on button "查 询" at bounding box center [239, 152] width 33 height 17
click at [239, 314] on input "text" at bounding box center [236, 315] width 167 height 17
type input "30"
click at [203, 347] on button "确 定" at bounding box center [194, 349] width 33 height 17
click at [331, 93] on div "会员加扣款" at bounding box center [350, 100] width 593 height 24
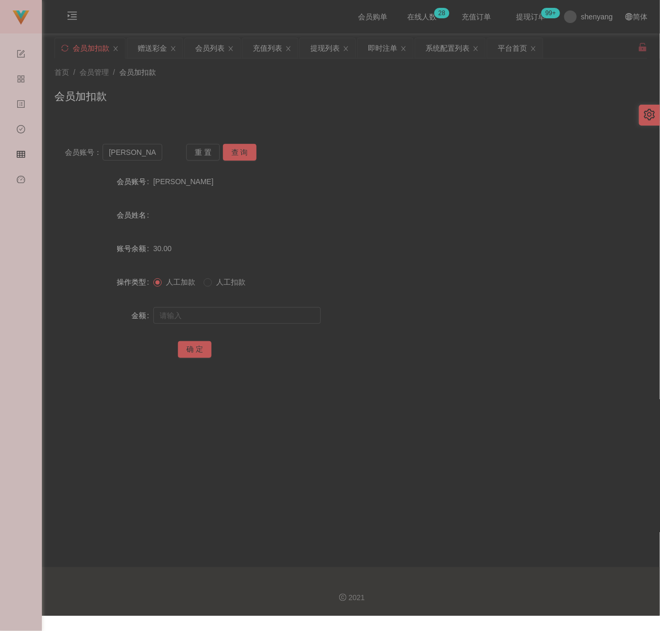
click at [357, 91] on div "会员加扣款" at bounding box center [350, 100] width 593 height 24
drag, startPoint x: 190, startPoint y: 77, endPoint x: 163, endPoint y: 85, distance: 28.5
click at [192, 75] on div "首页 / 会员管理 / 会员加扣款 /" at bounding box center [350, 72] width 593 height 11
click at [144, 152] on input "[PERSON_NAME]" at bounding box center [132, 152] width 59 height 17
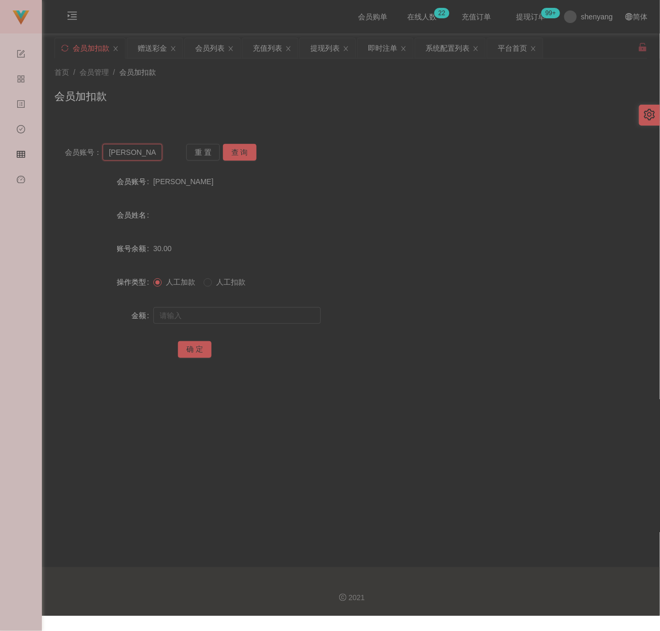
paste input "0175997491"
type input "0175997491"
click at [239, 154] on button "查 询" at bounding box center [239, 152] width 33 height 17
click at [242, 320] on input "text" at bounding box center [236, 315] width 167 height 17
click at [250, 322] on input "text" at bounding box center [236, 315] width 167 height 17
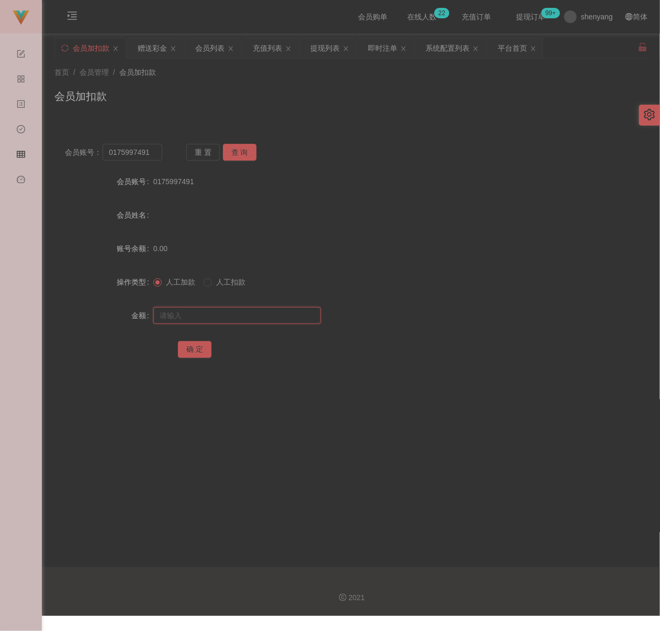
paste input "30"
type input "30"
click at [195, 347] on button "确 定" at bounding box center [194, 349] width 33 height 17
click at [330, 71] on div "首页 / 会员管理 / 会员加扣款 /" at bounding box center [350, 72] width 593 height 11
click at [154, 154] on input "0175997491" at bounding box center [132, 152] width 59 height 17
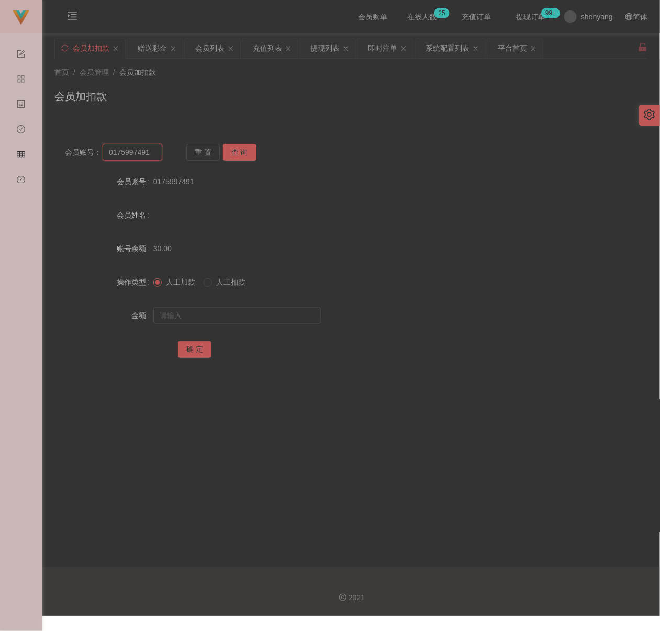
click at [154, 154] on input "0175997491" at bounding box center [132, 152] width 59 height 17
paste input "Sb1314"
type input "Sb1314"
click at [241, 154] on button "查 询" at bounding box center [239, 152] width 33 height 17
click at [248, 311] on input "text" at bounding box center [236, 315] width 167 height 17
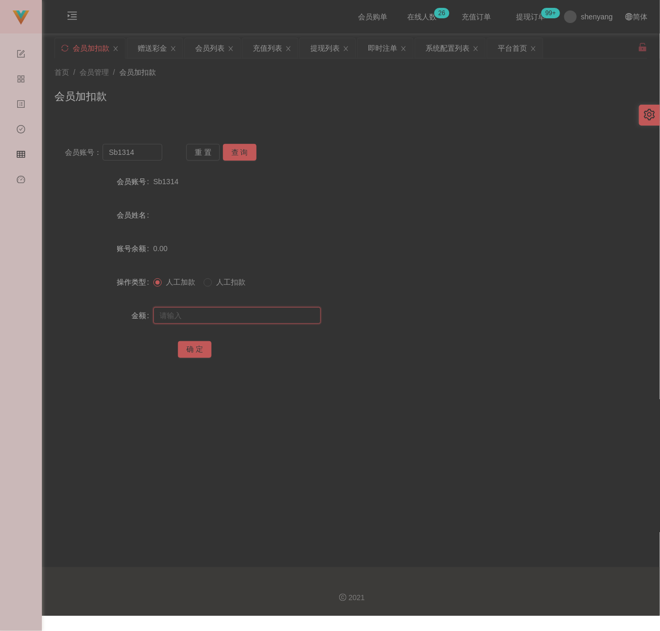
click at [279, 320] on input "text" at bounding box center [236, 315] width 167 height 17
paste
type input "30"
click at [198, 350] on button "确 定" at bounding box center [194, 349] width 33 height 17
click at [217, 46] on div "会员列表" at bounding box center [209, 48] width 29 height 20
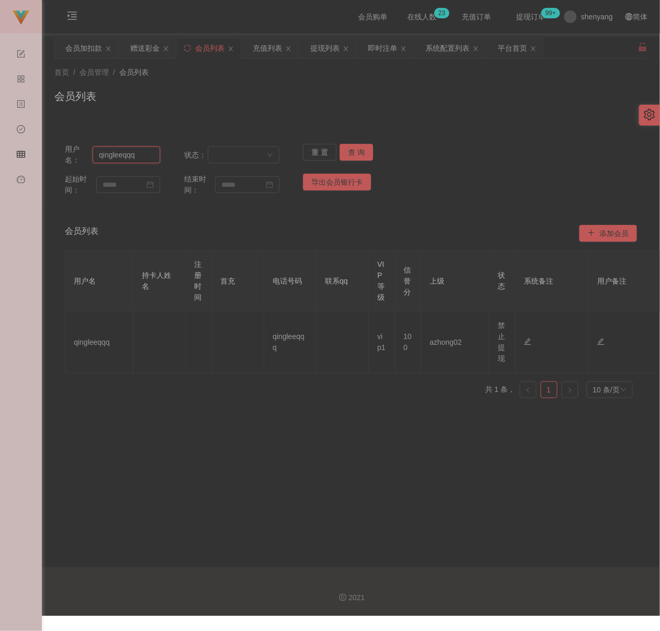
click at [147, 159] on input "qingleeqqq" at bounding box center [126, 155] width 67 height 17
type input "0175754992"
click at [352, 151] on button "查 询" at bounding box center [356, 152] width 33 height 17
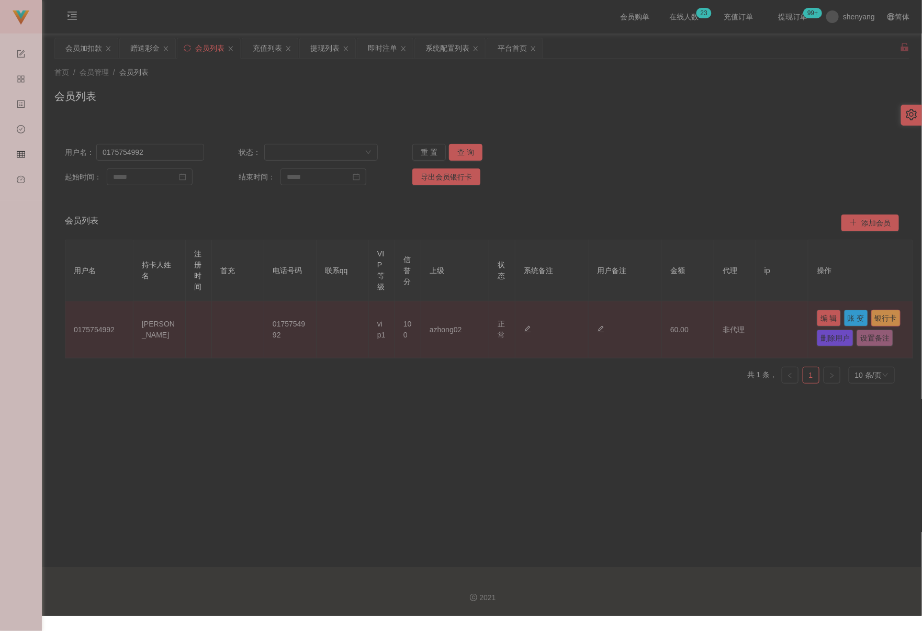
click at [659, 326] on button "银行卡" at bounding box center [885, 318] width 29 height 17
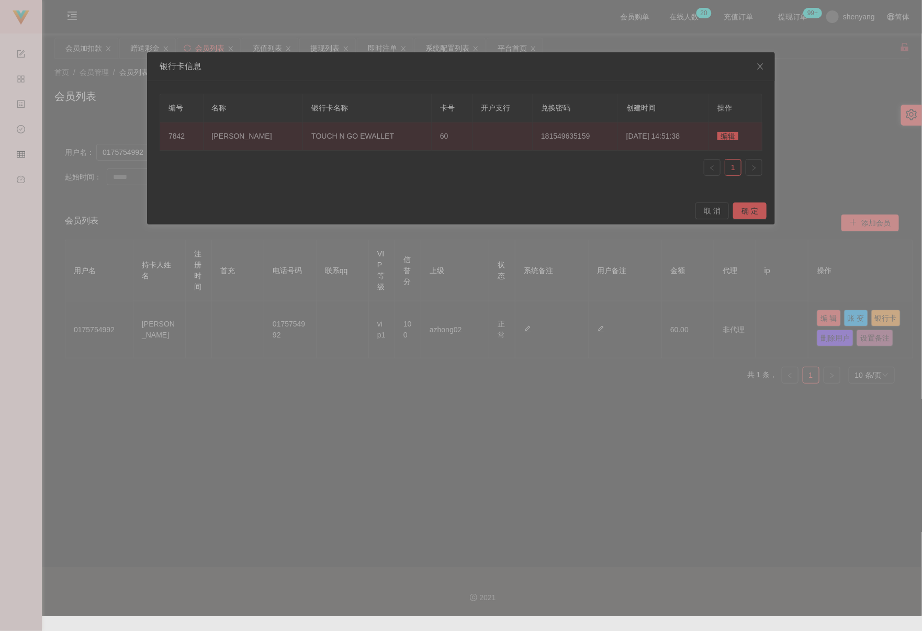
click at [659, 139] on span "编辑" at bounding box center [727, 136] width 21 height 8
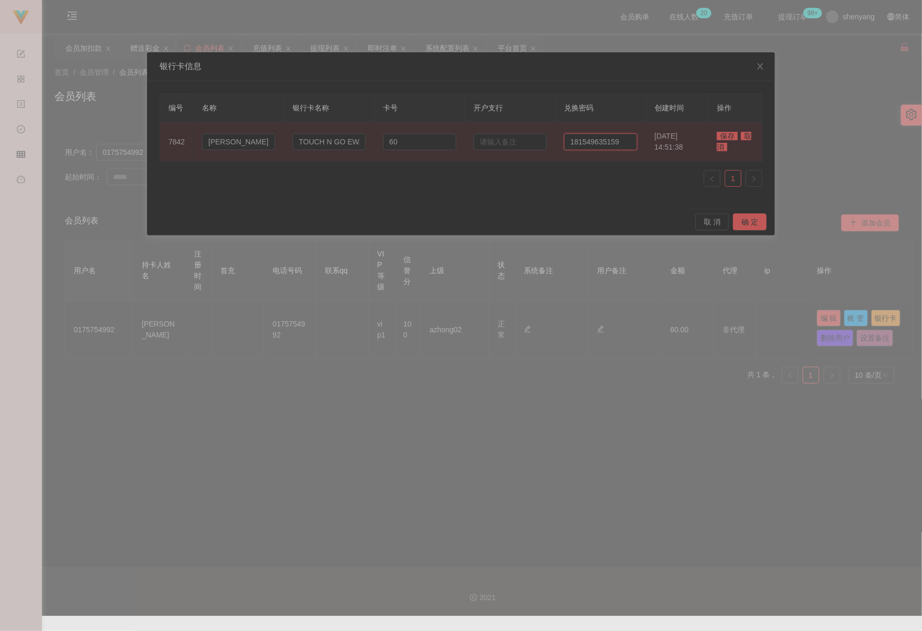
click at [616, 142] on input "181549635159" at bounding box center [600, 141] width 73 height 17
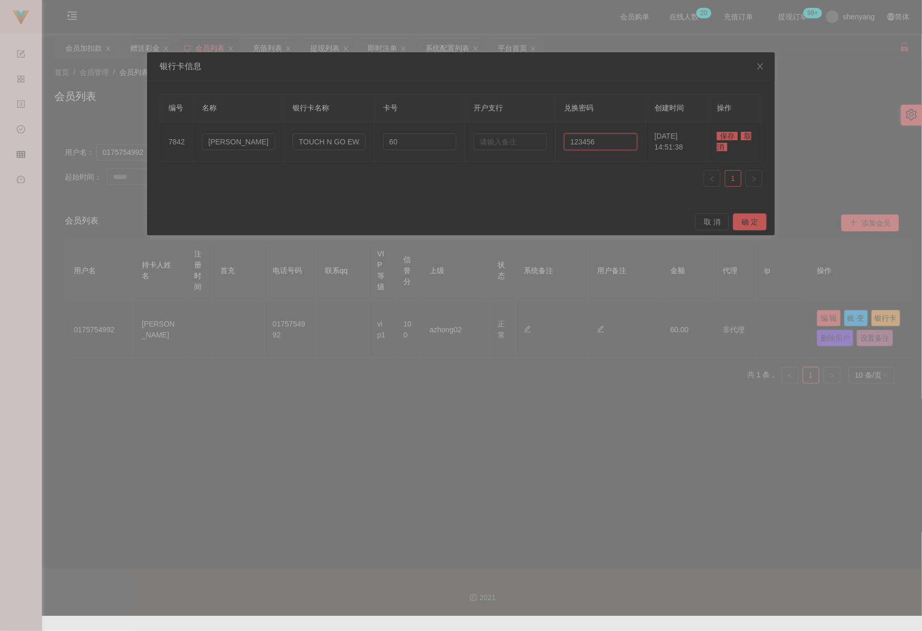
type input "123456"
click at [659, 135] on span "保存" at bounding box center [727, 136] width 21 height 8
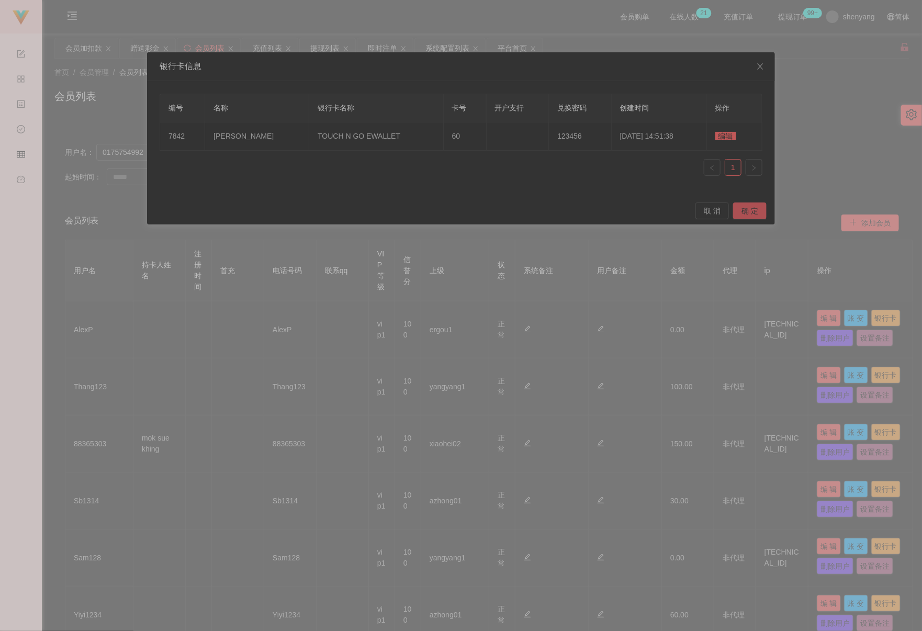
click at [659, 216] on button "确 定" at bounding box center [749, 210] width 33 height 17
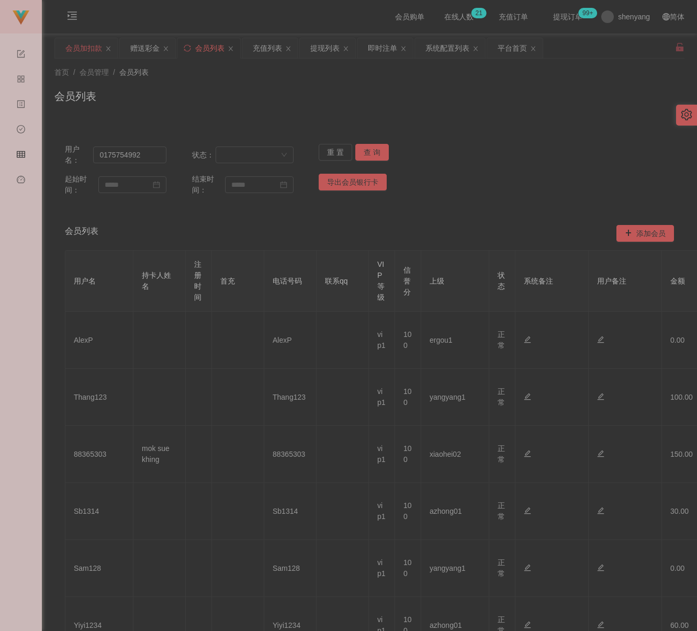
click at [83, 44] on div "会员加扣款" at bounding box center [83, 48] width 37 height 20
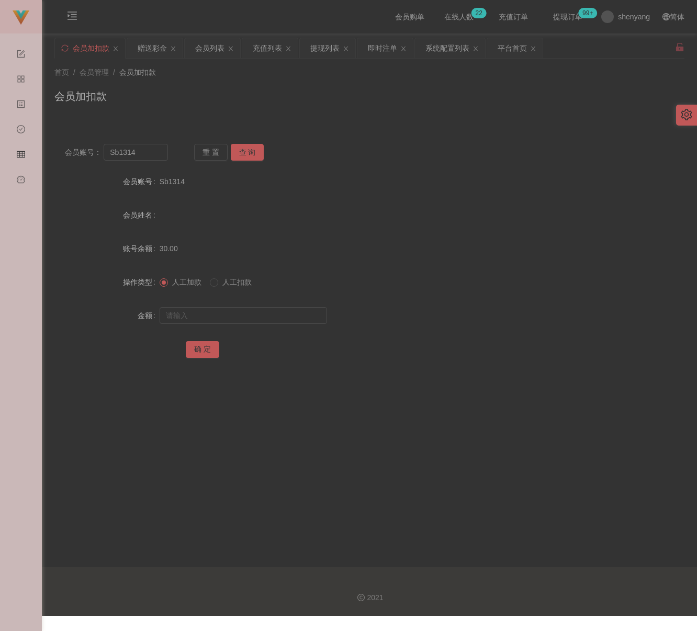
click at [234, 91] on div "会员加扣款" at bounding box center [369, 100] width 630 height 24
click at [157, 148] on input "Sb1314" at bounding box center [136, 152] width 64 height 17
type input "Ashtay1304"
click at [249, 150] on button "查 询" at bounding box center [247, 152] width 33 height 17
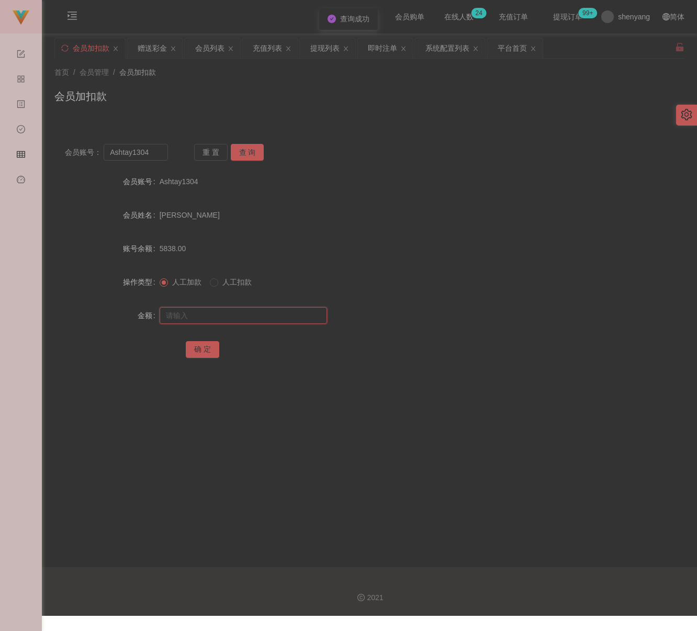
click at [215, 312] on input "text" at bounding box center [243, 315] width 167 height 17
type input "2000"
click at [205, 348] on button "确 定" at bounding box center [202, 349] width 33 height 17
click at [330, 80] on div "首页 / 会员管理 / 会员加扣款 / 会员加扣款" at bounding box center [369, 90] width 630 height 46
click at [154, 159] on input "Ashtay1304" at bounding box center [136, 152] width 64 height 17
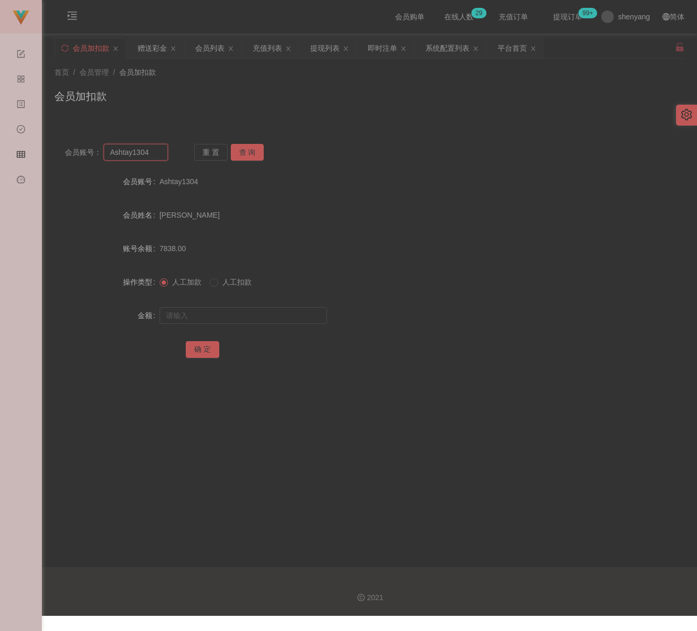
click at [154, 159] on input "Ashtay1304" at bounding box center [136, 152] width 64 height 17
drag, startPoint x: 254, startPoint y: 150, endPoint x: 250, endPoint y: 166, distance: 17.3
click at [254, 150] on button "查 询" at bounding box center [247, 152] width 33 height 17
click at [238, 319] on input "text" at bounding box center [243, 315] width 167 height 17
type input "970"
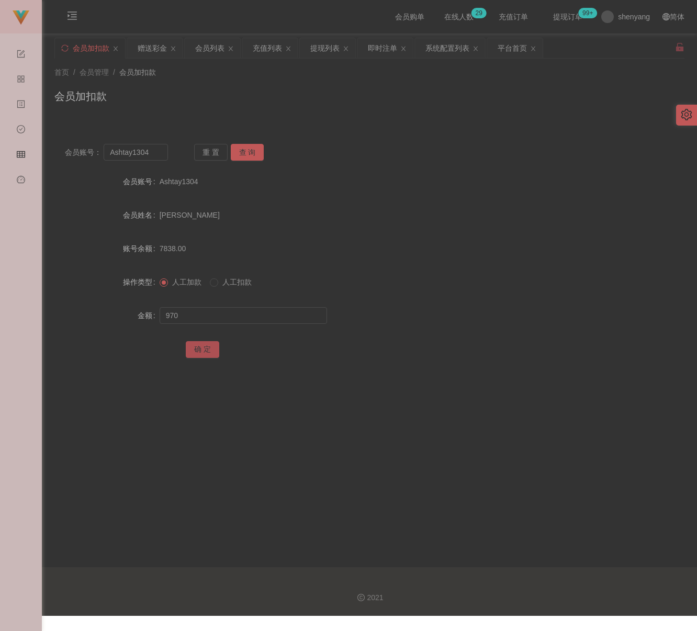
click at [200, 347] on button "确 定" at bounding box center [202, 349] width 33 height 17
click at [365, 97] on div "会员加扣款" at bounding box center [369, 100] width 630 height 24
click at [231, 71] on div "首页 / 会员管理 / 会员加扣款 /" at bounding box center [369, 72] width 630 height 11
click at [157, 154] on input "Ashtay1304" at bounding box center [136, 152] width 64 height 17
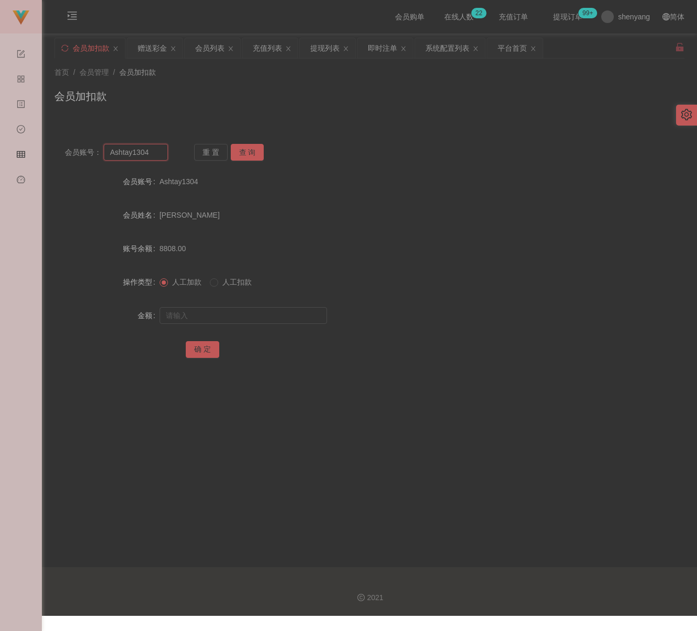
click at [157, 154] on input "Ashtay1304" at bounding box center [136, 152] width 64 height 17
type input "01157114616"
click at [250, 157] on button "查 询" at bounding box center [247, 152] width 33 height 17
click at [230, 314] on input "text" at bounding box center [243, 315] width 167 height 17
click at [261, 314] on input "text" at bounding box center [243, 315] width 167 height 17
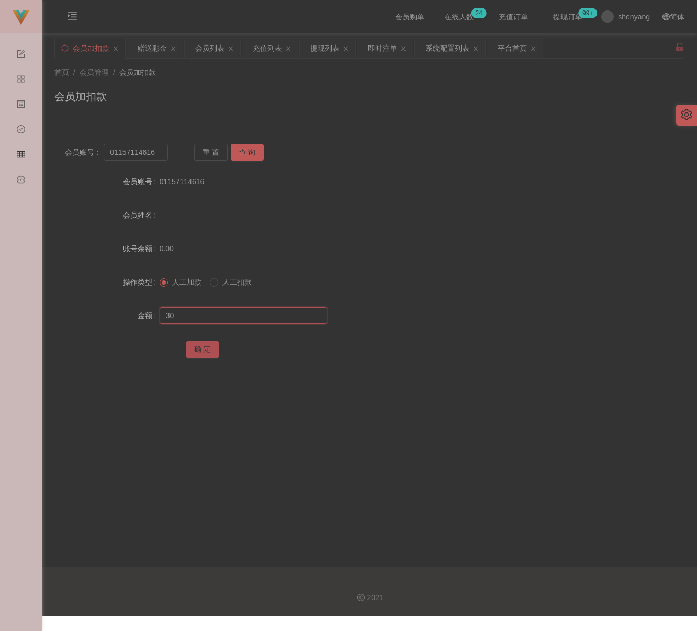
type input "30"
drag, startPoint x: 199, startPoint y: 347, endPoint x: 213, endPoint y: 347, distance: 14.1
click at [199, 347] on button "确 定" at bounding box center [202, 349] width 33 height 17
